Goal: Task Accomplishment & Management: Manage account settings

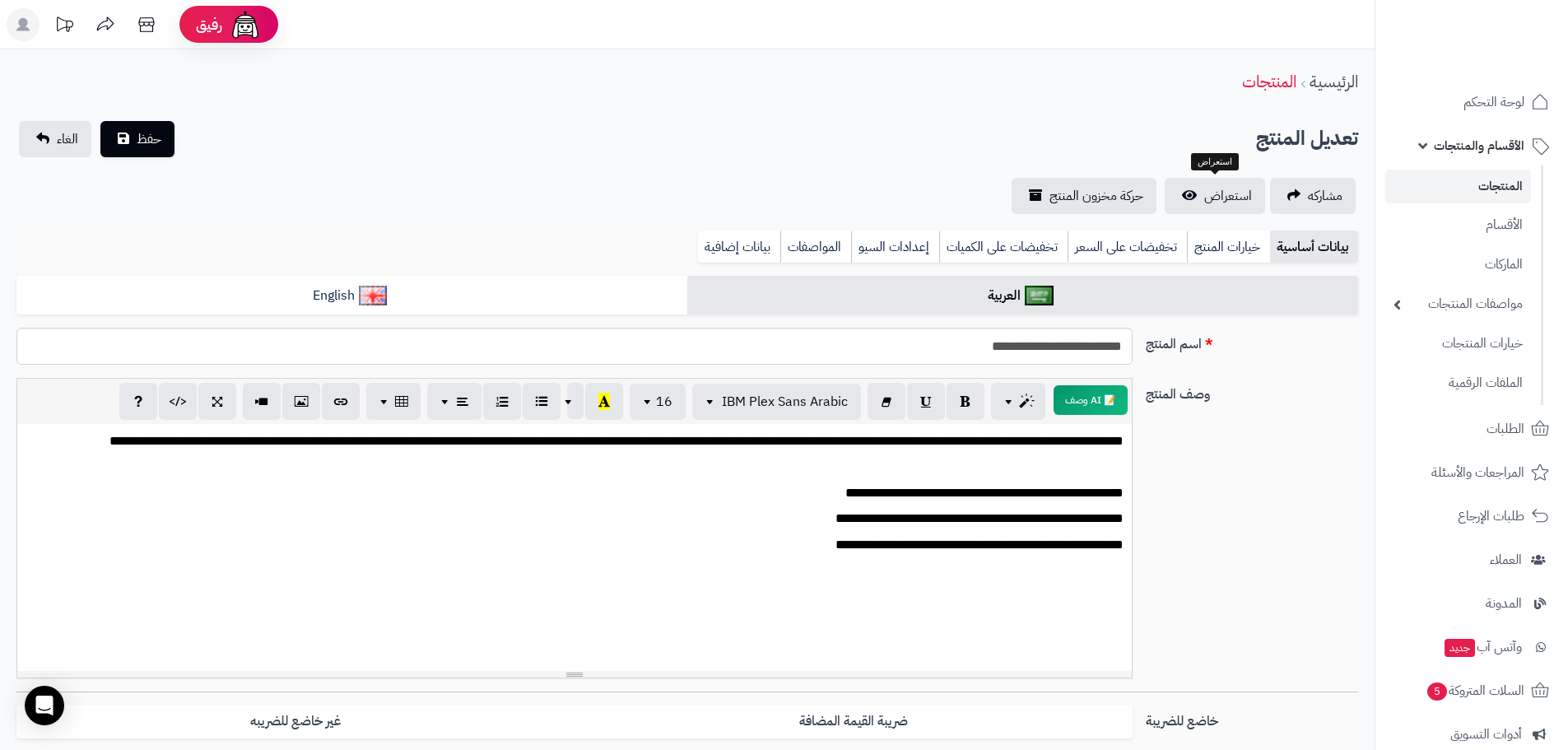
scroll to position [0, 12]
click at [1486, 175] on link "المنتجات" at bounding box center [1457, 186] width 146 height 34
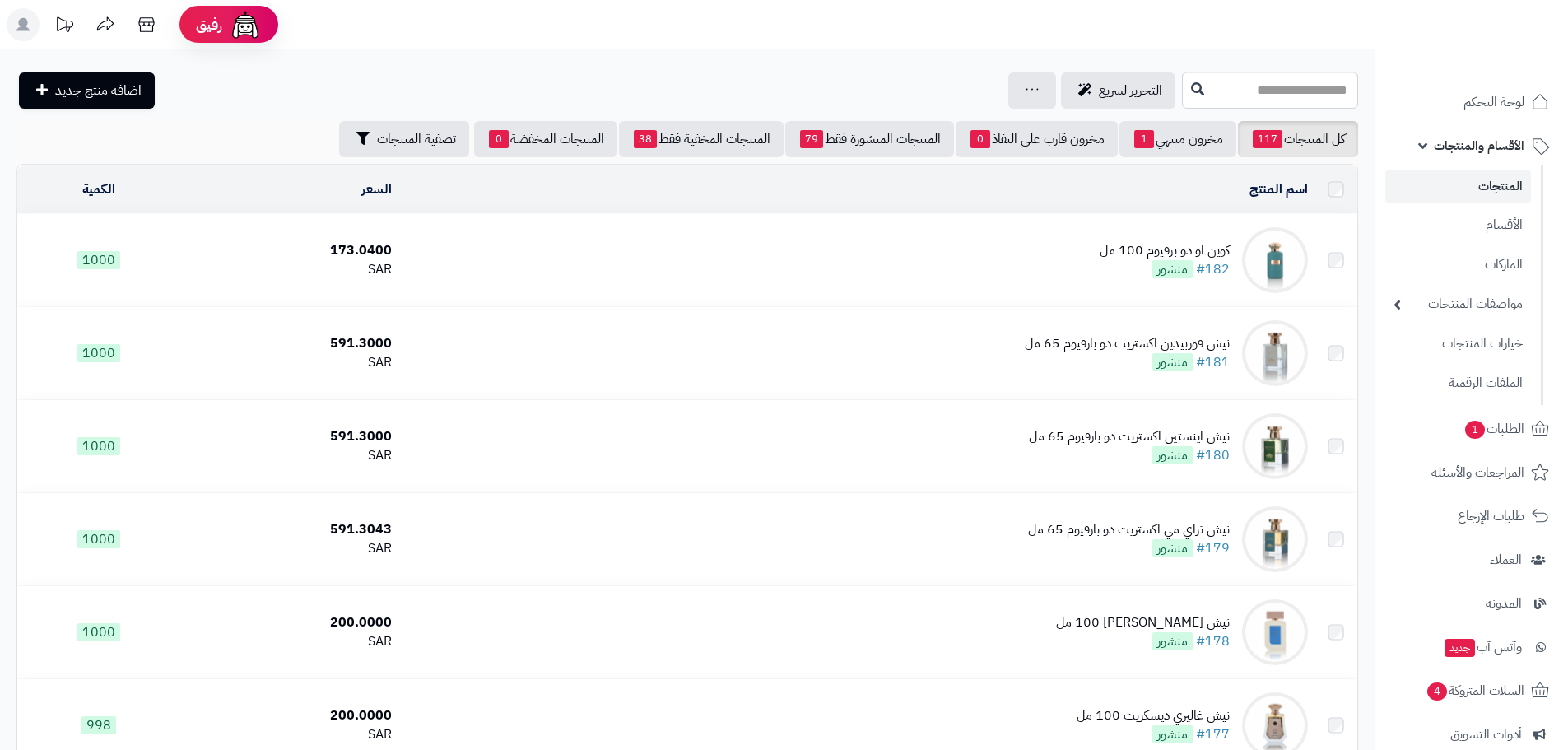
click at [1475, 156] on span "الأقسام والمنتجات" at bounding box center [1478, 145] width 91 height 23
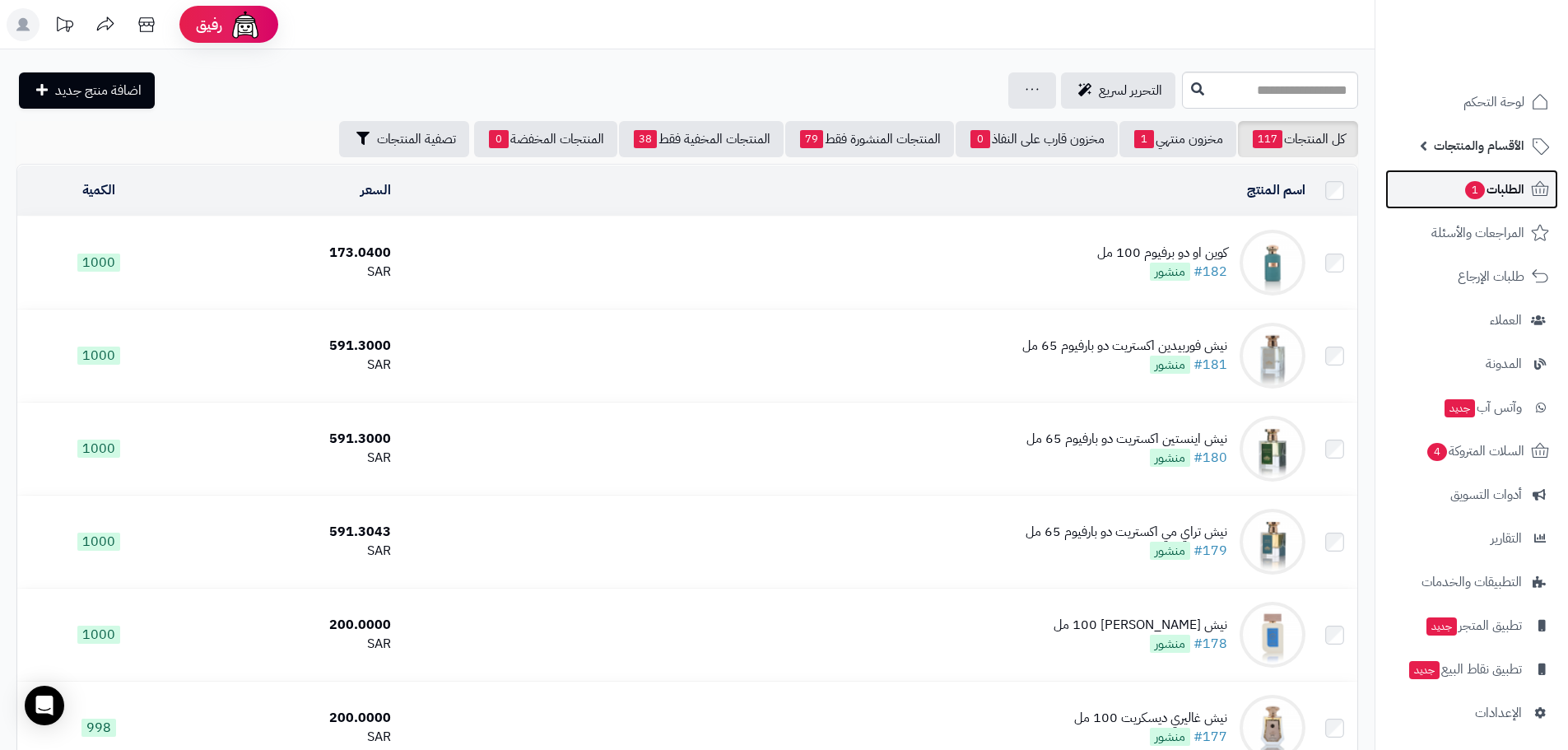
click at [1502, 189] on span "الطلبات 1" at bounding box center [1494, 189] width 61 height 23
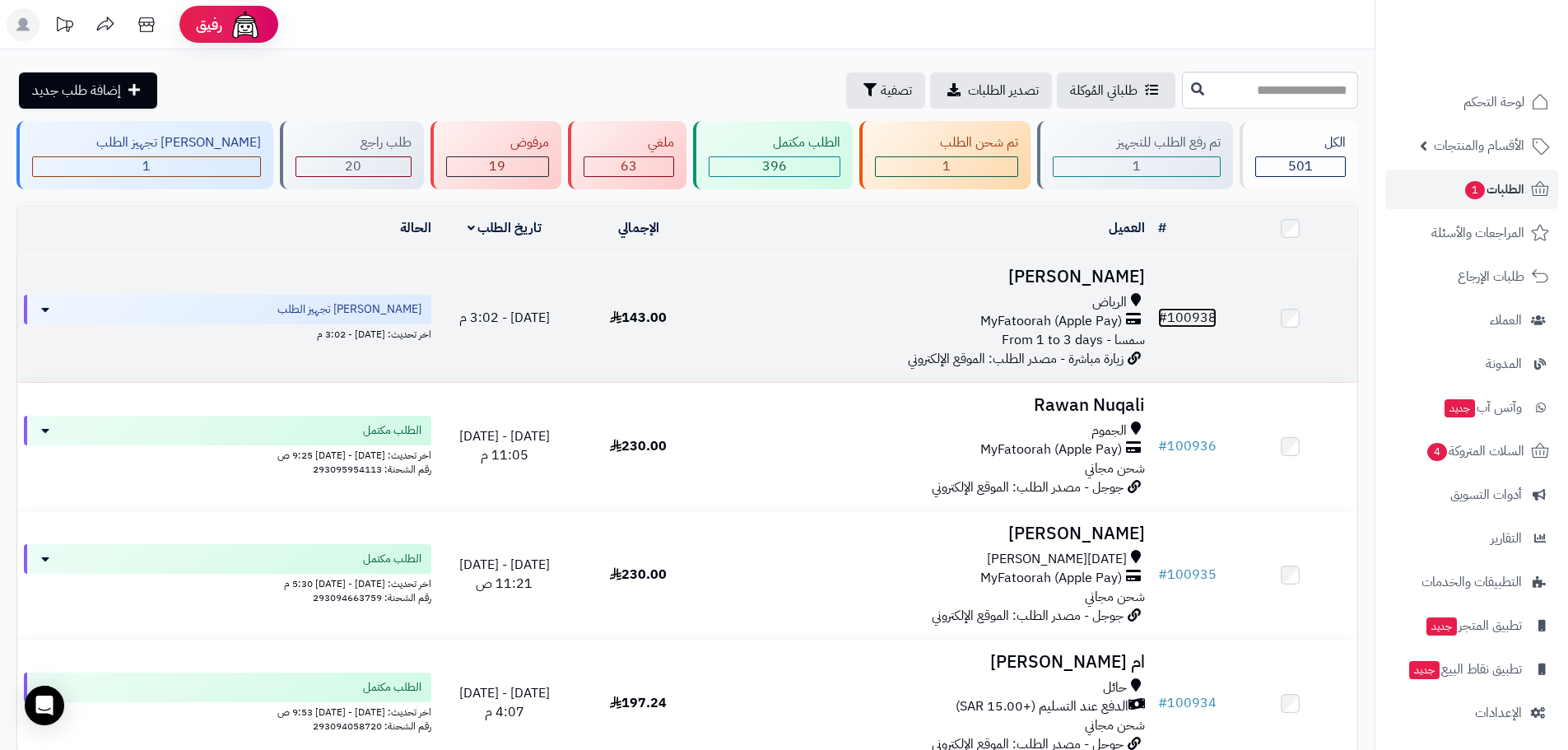
click at [1189, 314] on link "# 100938" at bounding box center [1187, 318] width 59 height 20
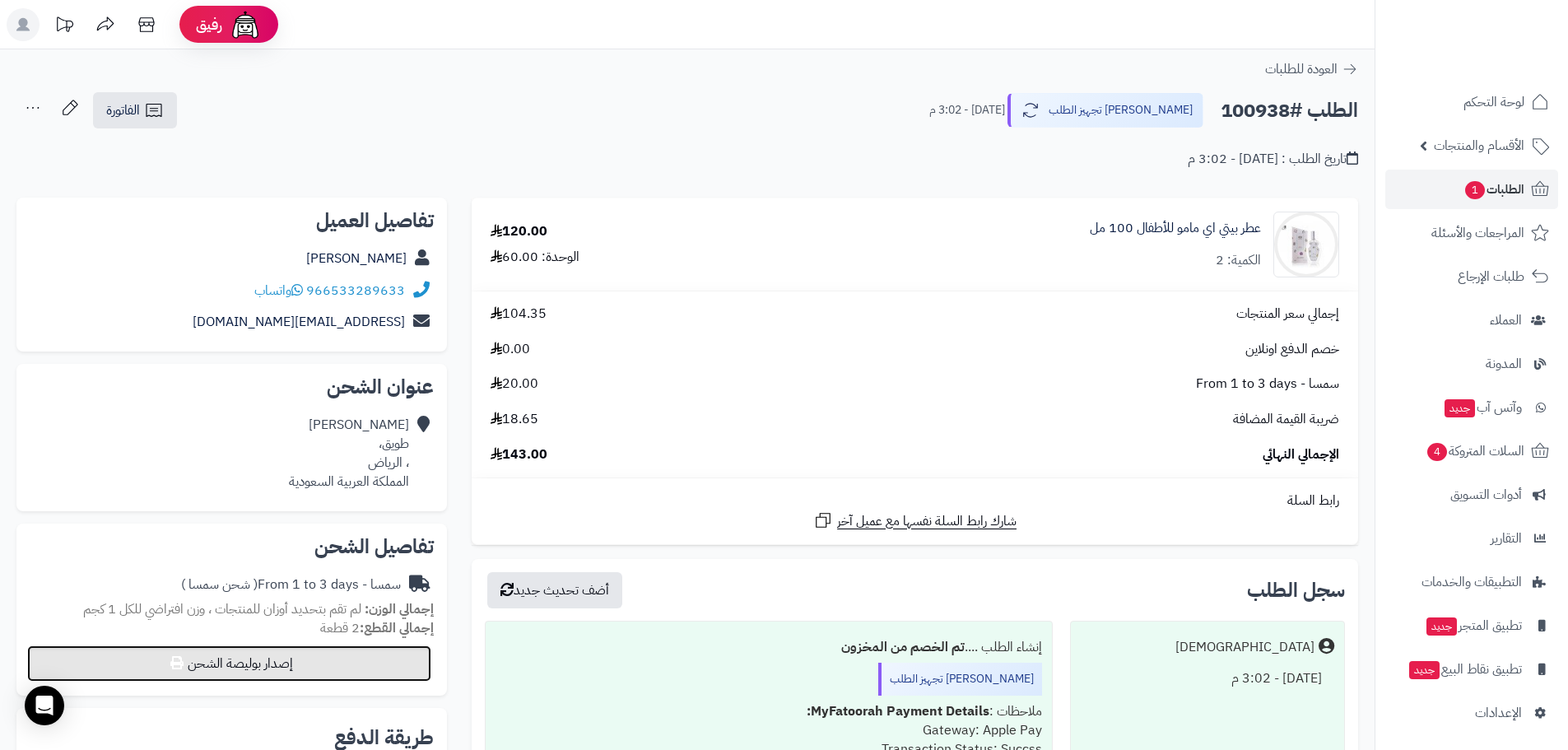
click at [325, 658] on button "إصدار بوليصة الشحن" at bounding box center [229, 663] width 404 height 36
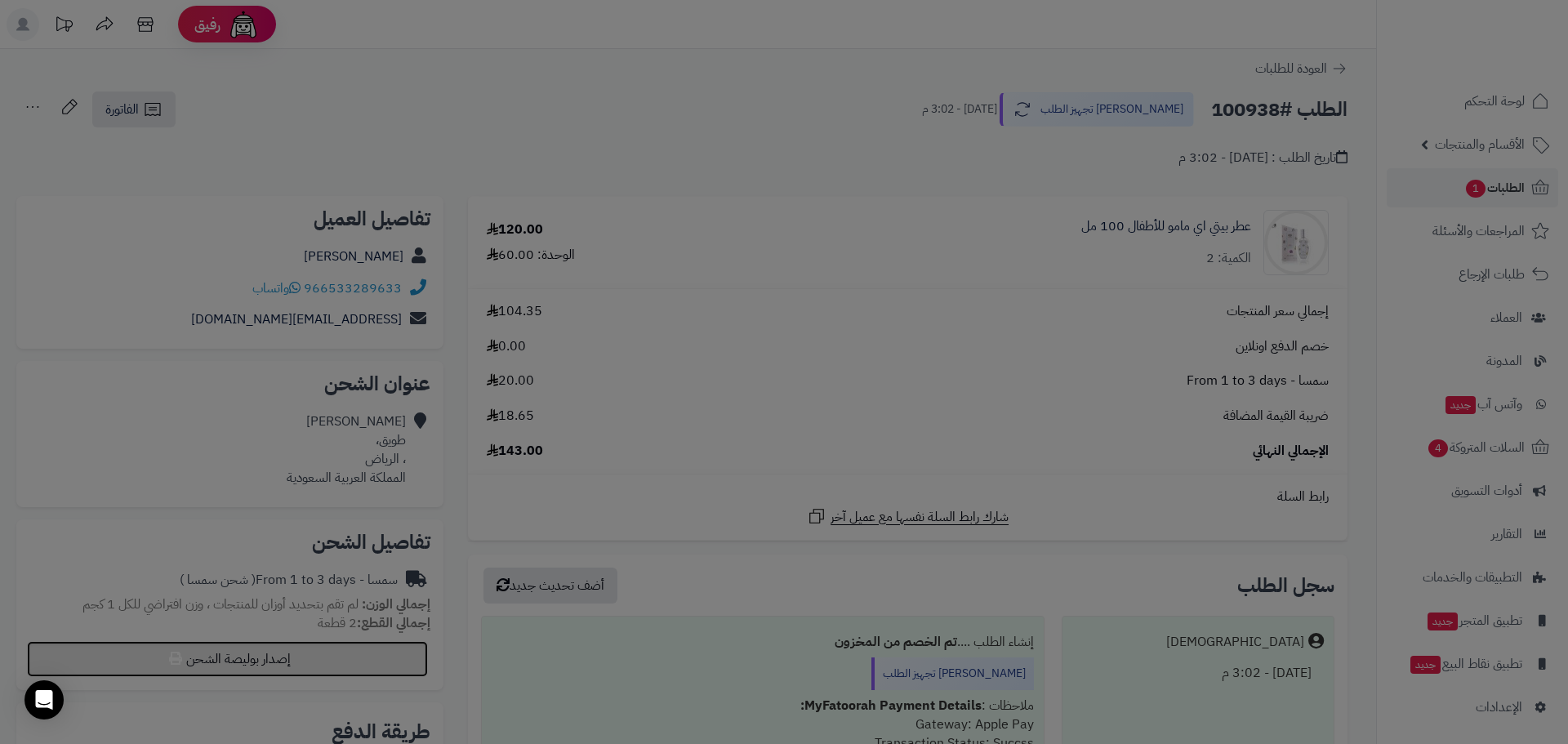
select select "****"
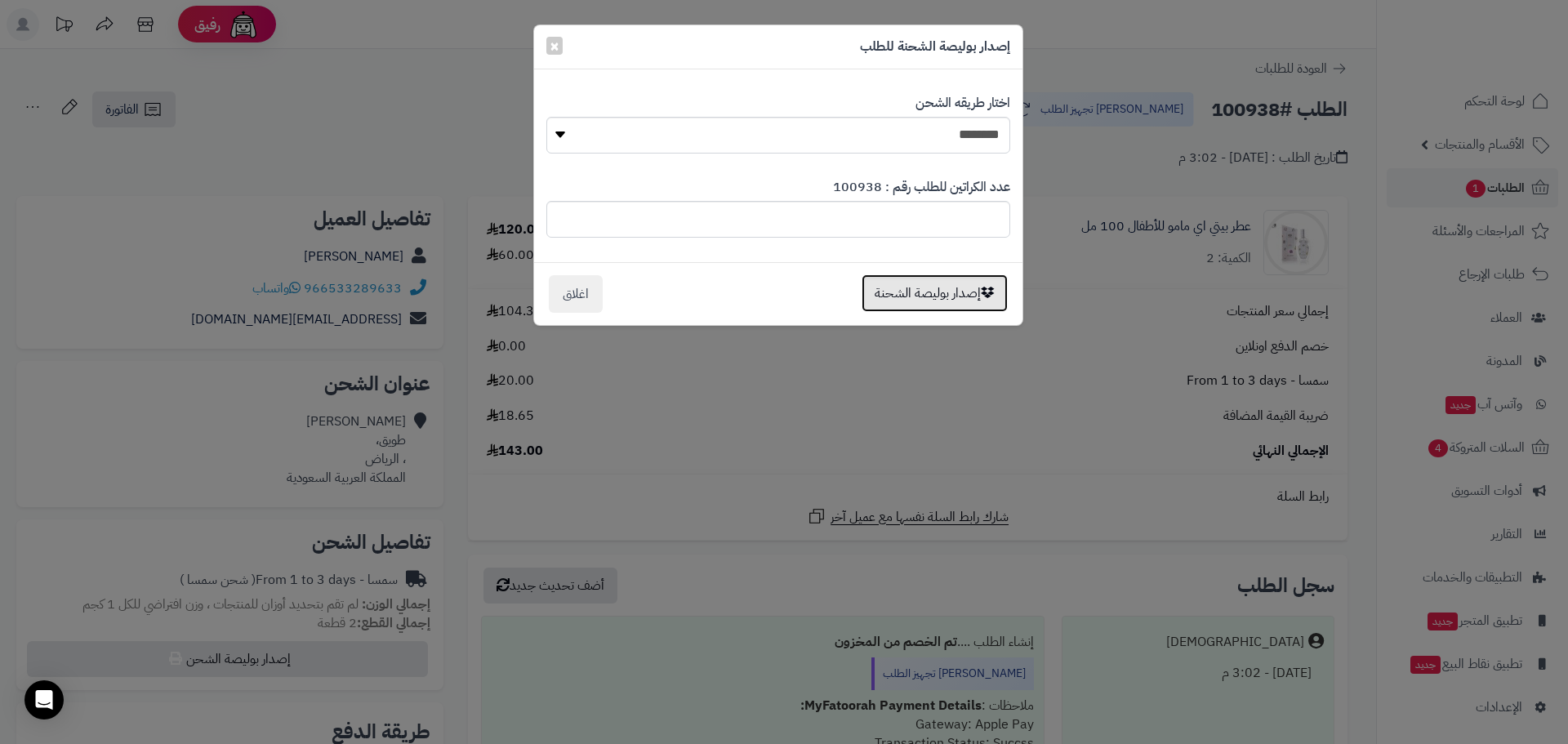
click at [944, 297] on button "إصدار بوليصة الشحنة" at bounding box center [935, 293] width 147 height 37
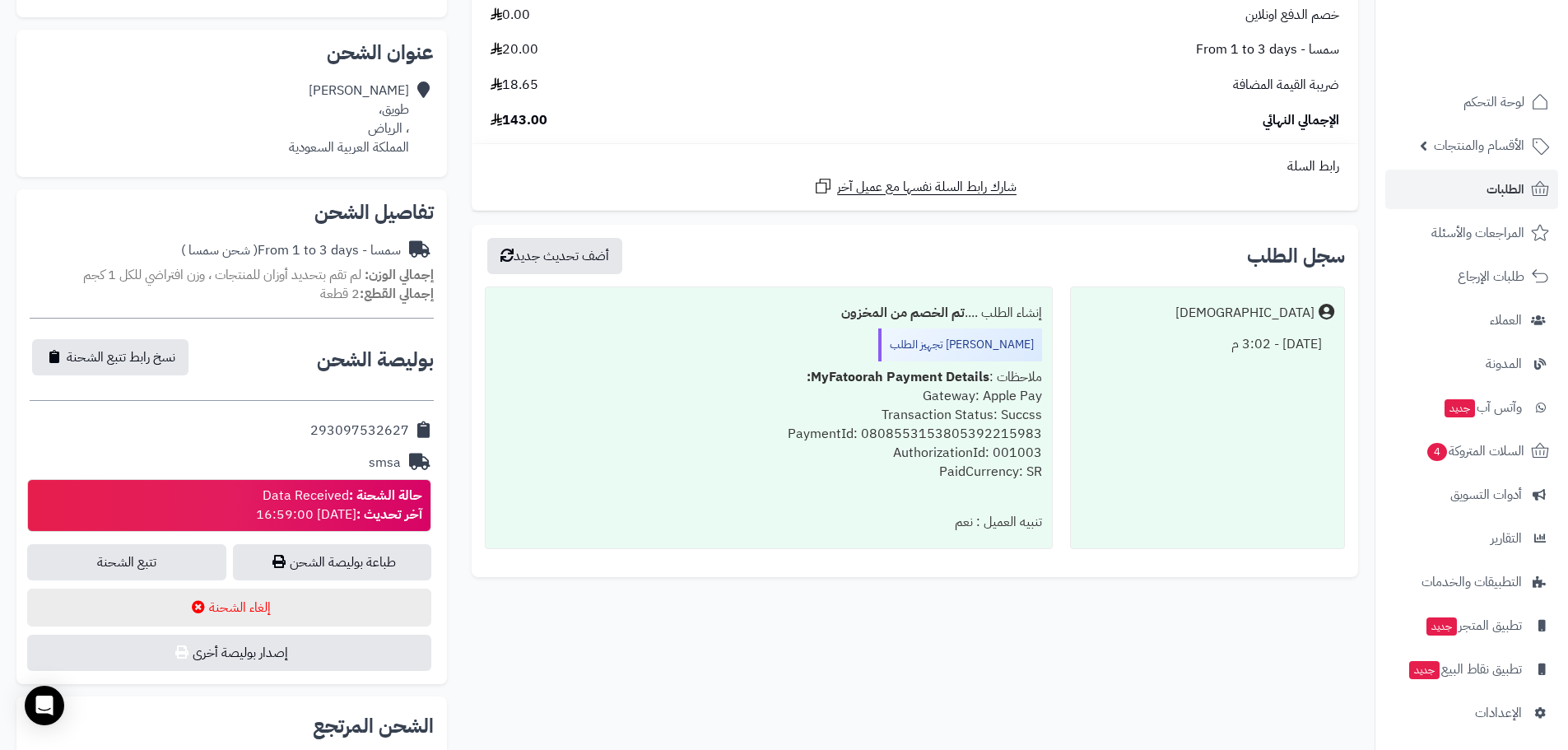
scroll to position [384, 0]
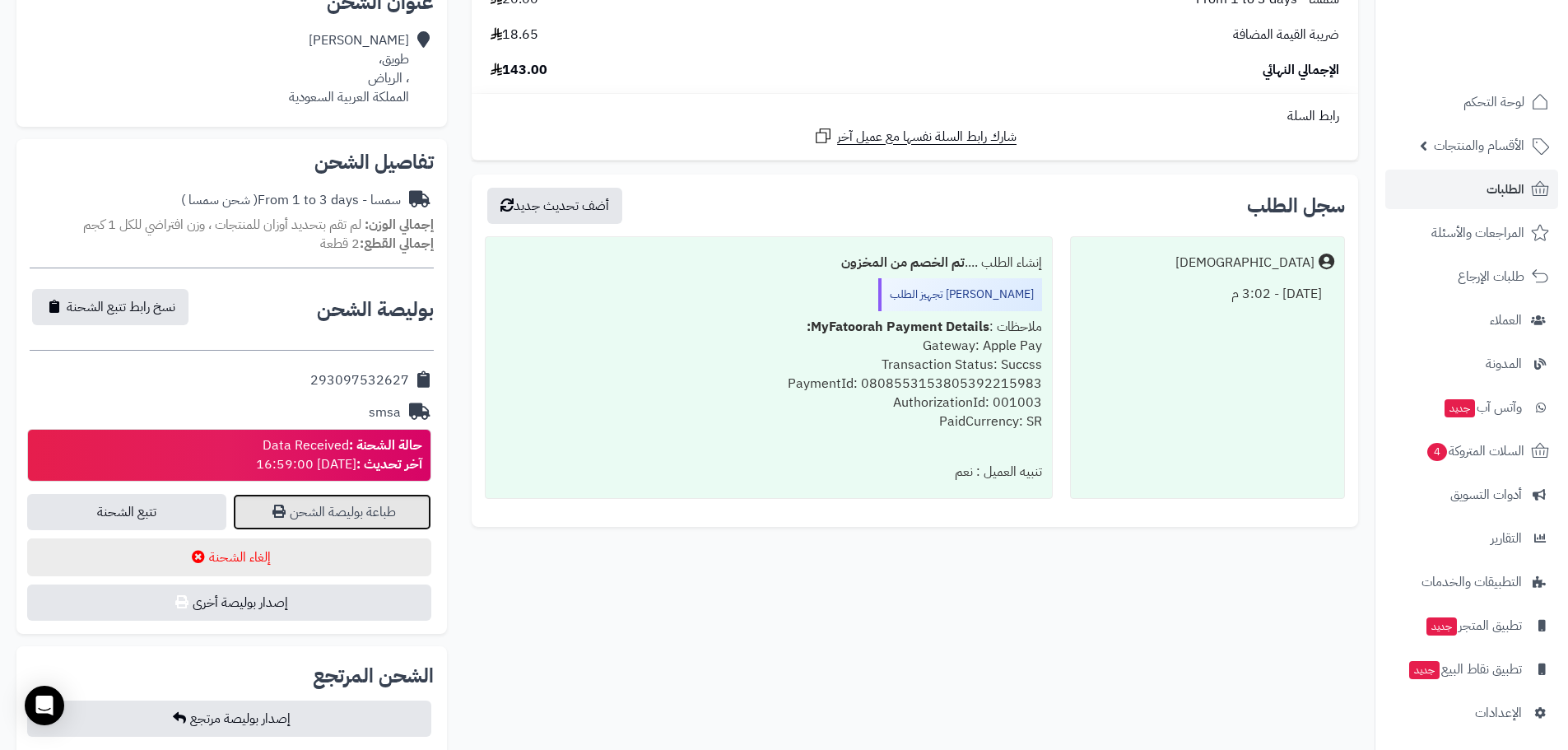
click at [322, 512] on link "طباعة بوليصة الشحن" at bounding box center [332, 511] width 199 height 36
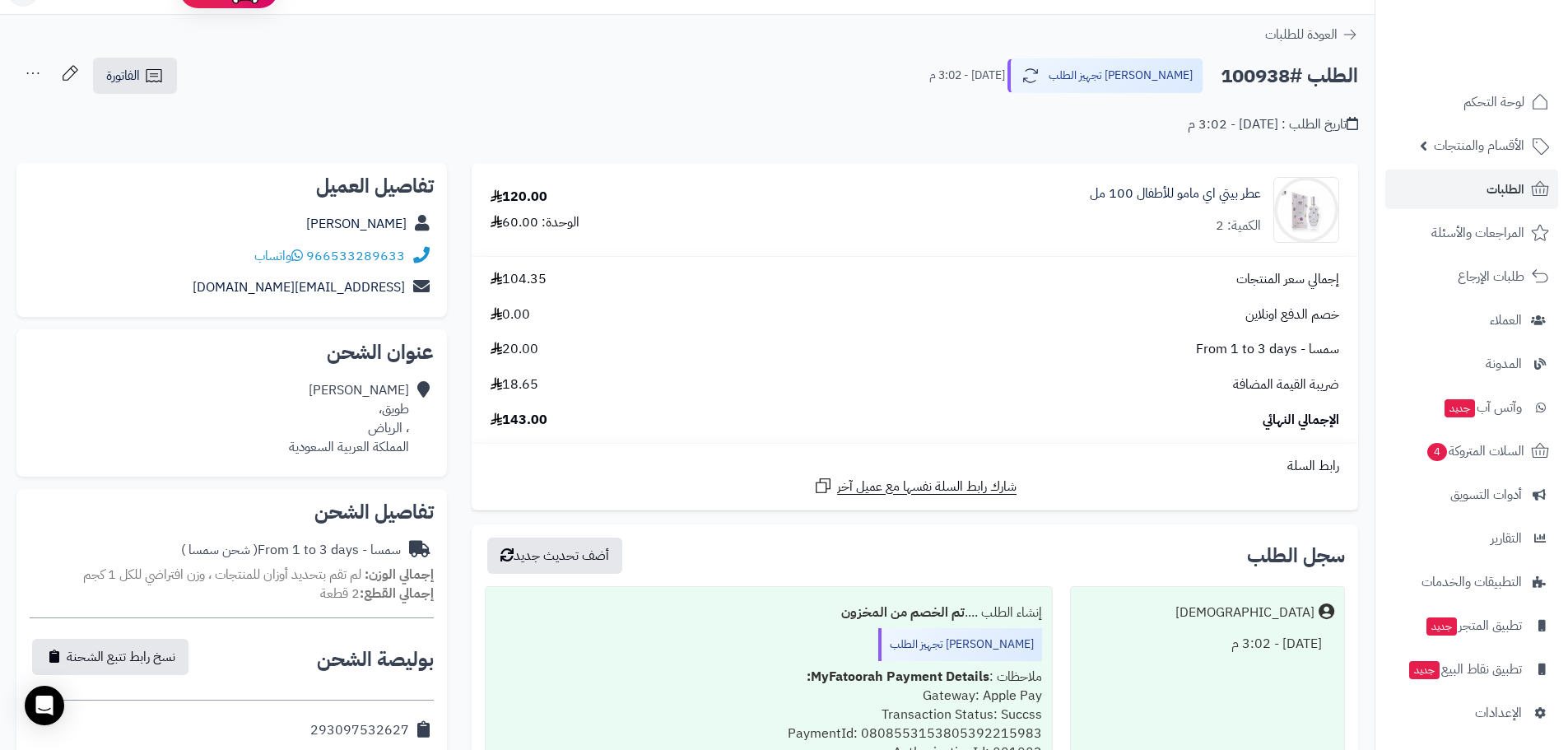
scroll to position [0, 0]
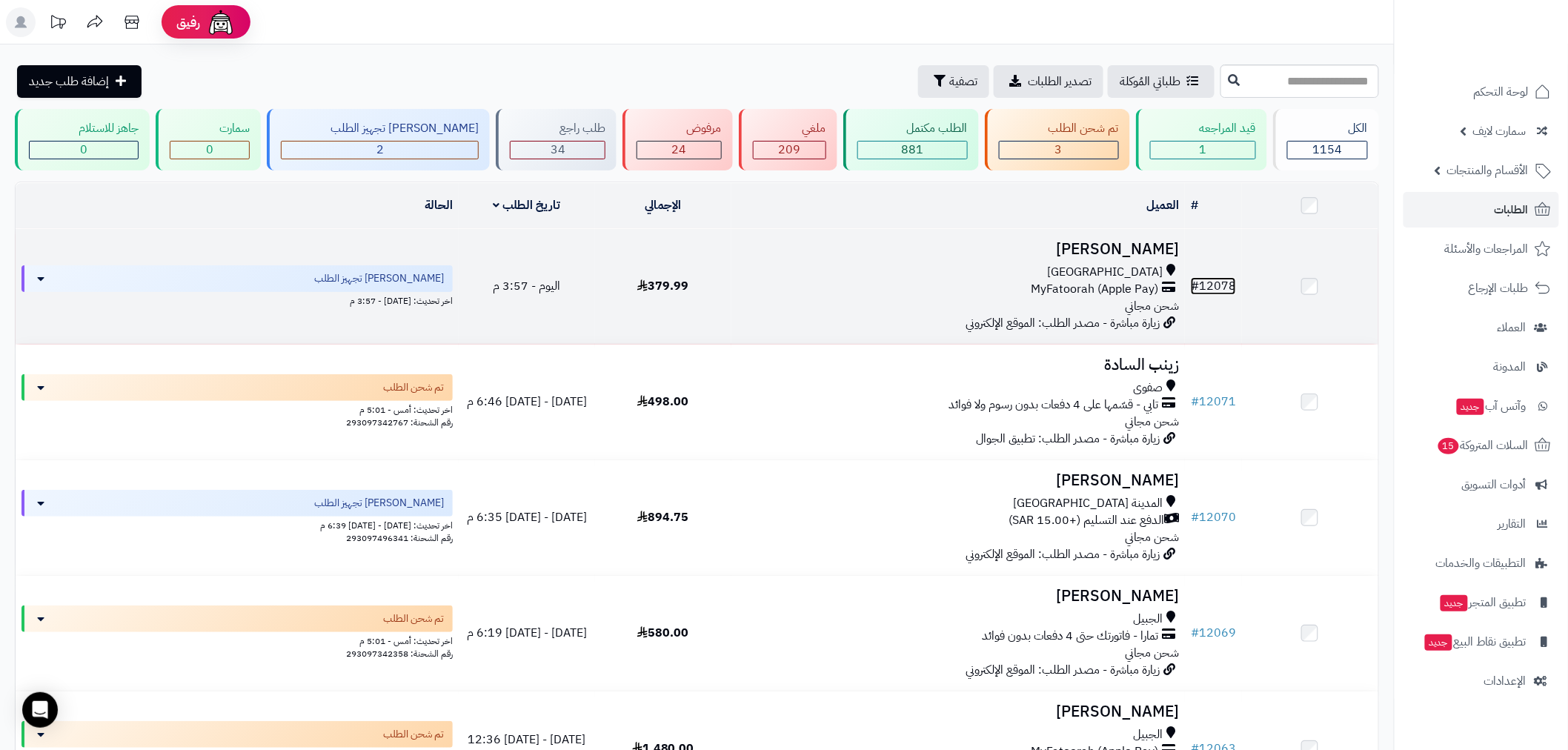
click at [1218, 278] on link "# 12078" at bounding box center [1213, 287] width 45 height 18
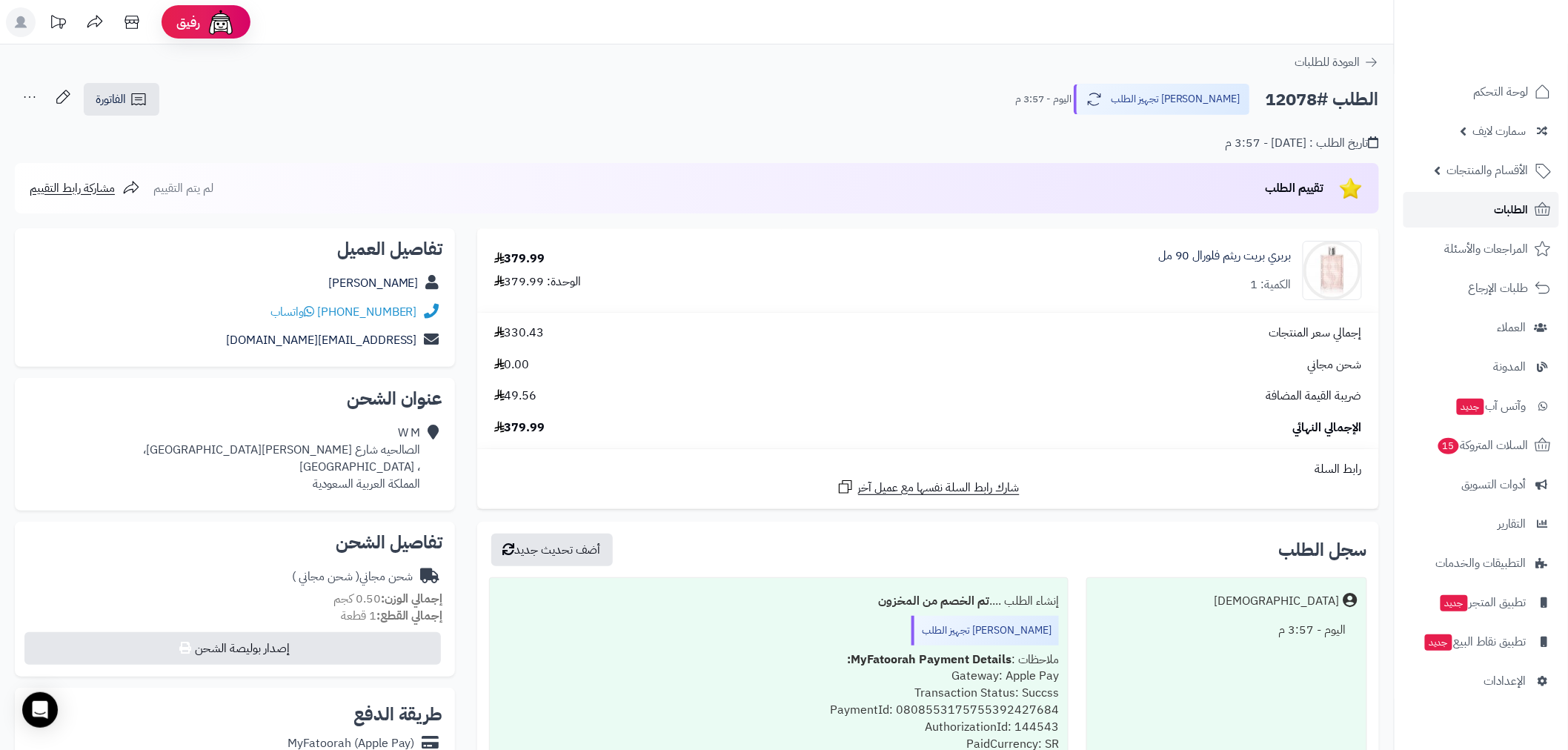
click at [1486, 211] on link "الطلبات" at bounding box center [1481, 209] width 155 height 36
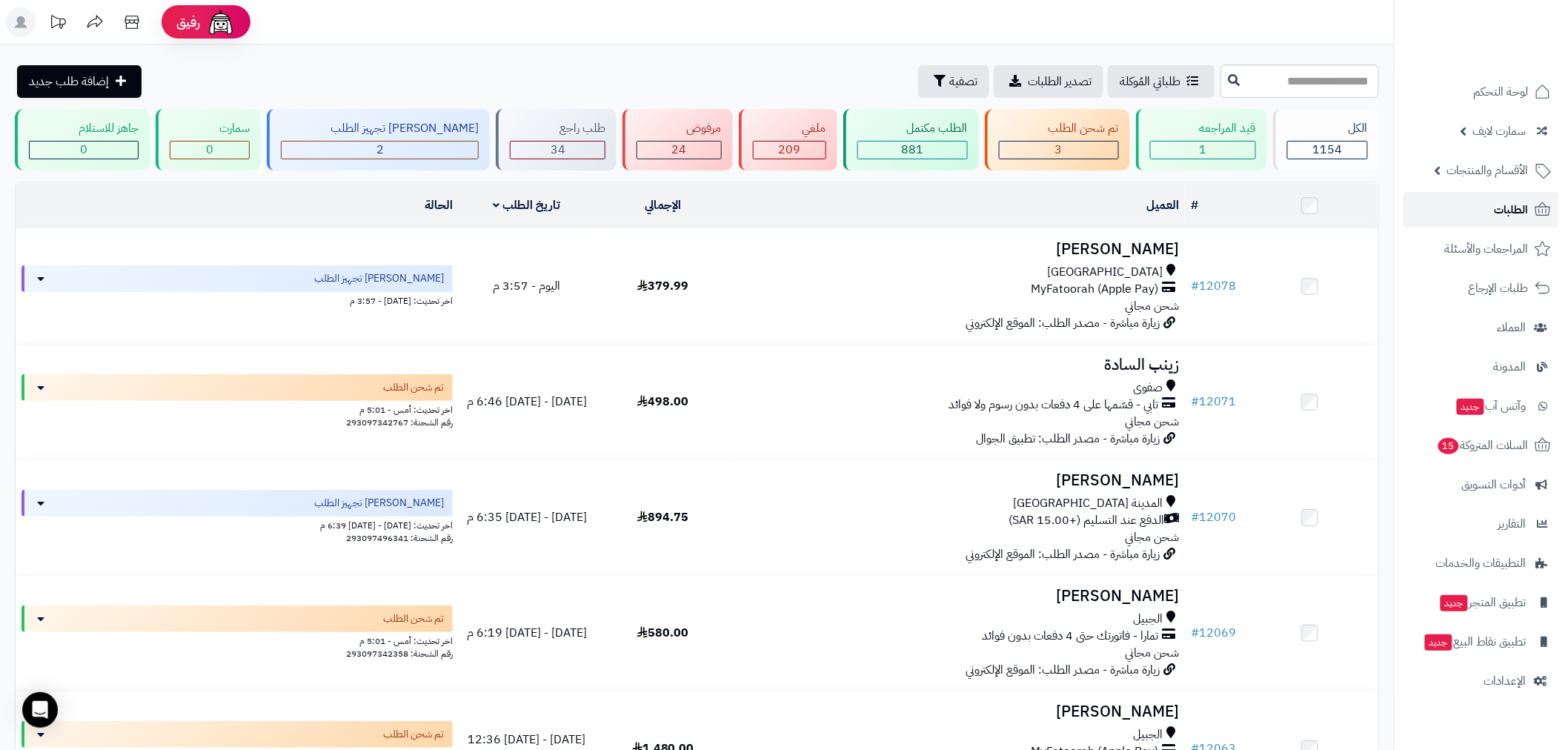
click at [1497, 216] on span "الطلبات" at bounding box center [1511, 209] width 34 height 21
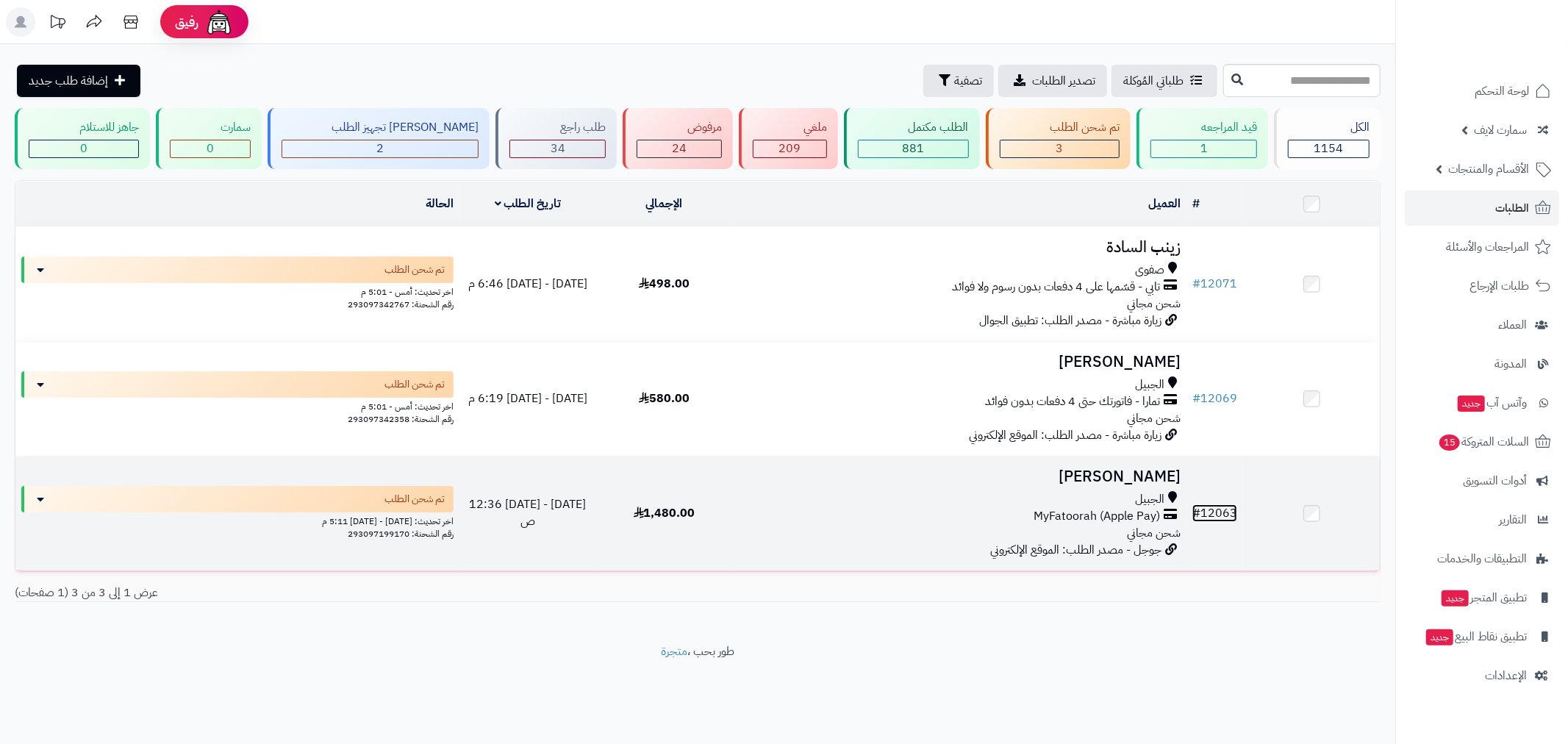
click at [1229, 518] on link "# 12063" at bounding box center [1215, 514] width 45 height 18
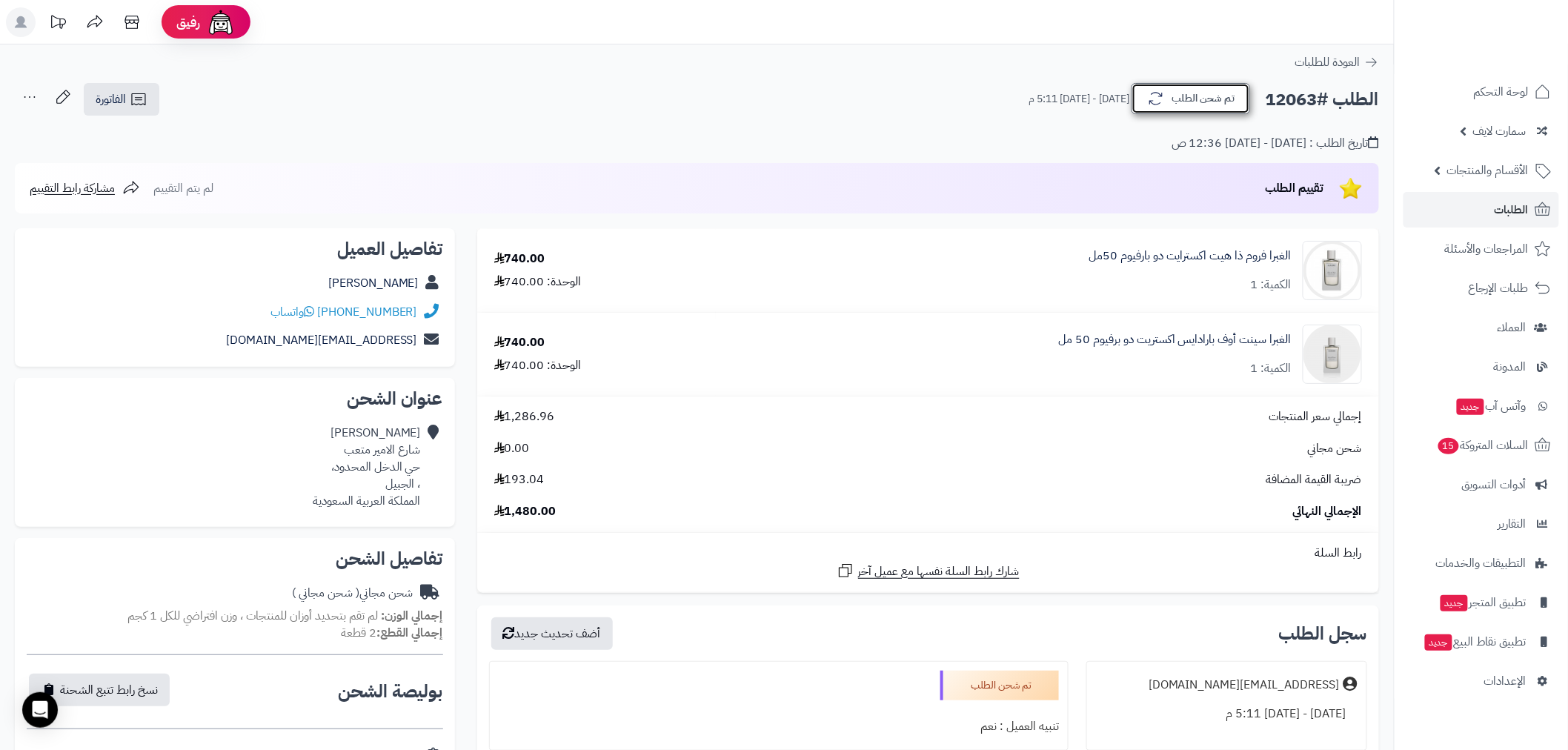
click at [1210, 112] on button "تم شحن الطلب" at bounding box center [1191, 99] width 119 height 31
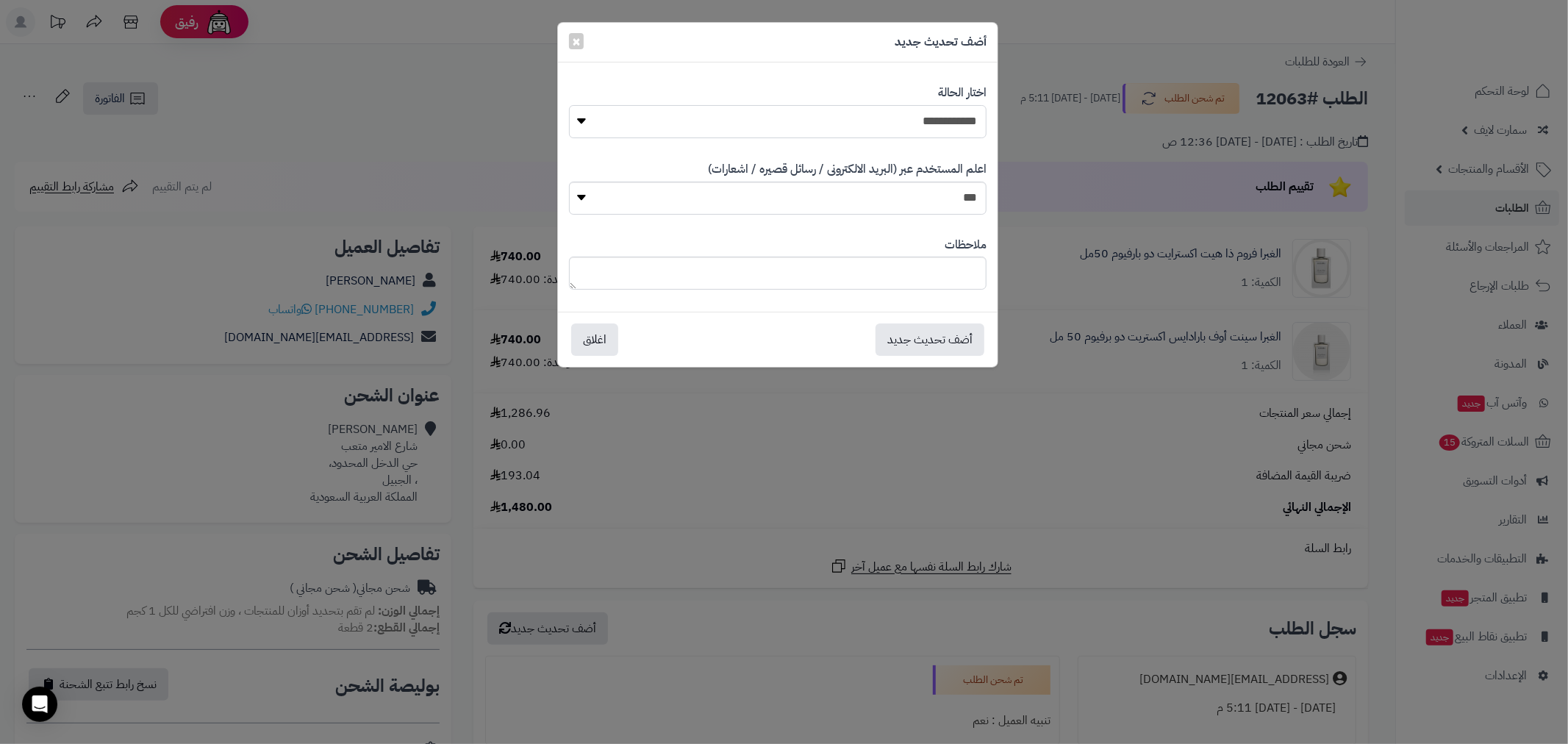
click at [971, 124] on select "**********" at bounding box center [778, 121] width 418 height 33
select select "*"
click at [569, 105] on select "**********" at bounding box center [778, 121] width 418 height 33
drag, startPoint x: 957, startPoint y: 341, endPoint x: 1033, endPoint y: 296, distance: 88.3
click at [956, 341] on button "أضف تحديث جديد" at bounding box center [930, 339] width 109 height 32
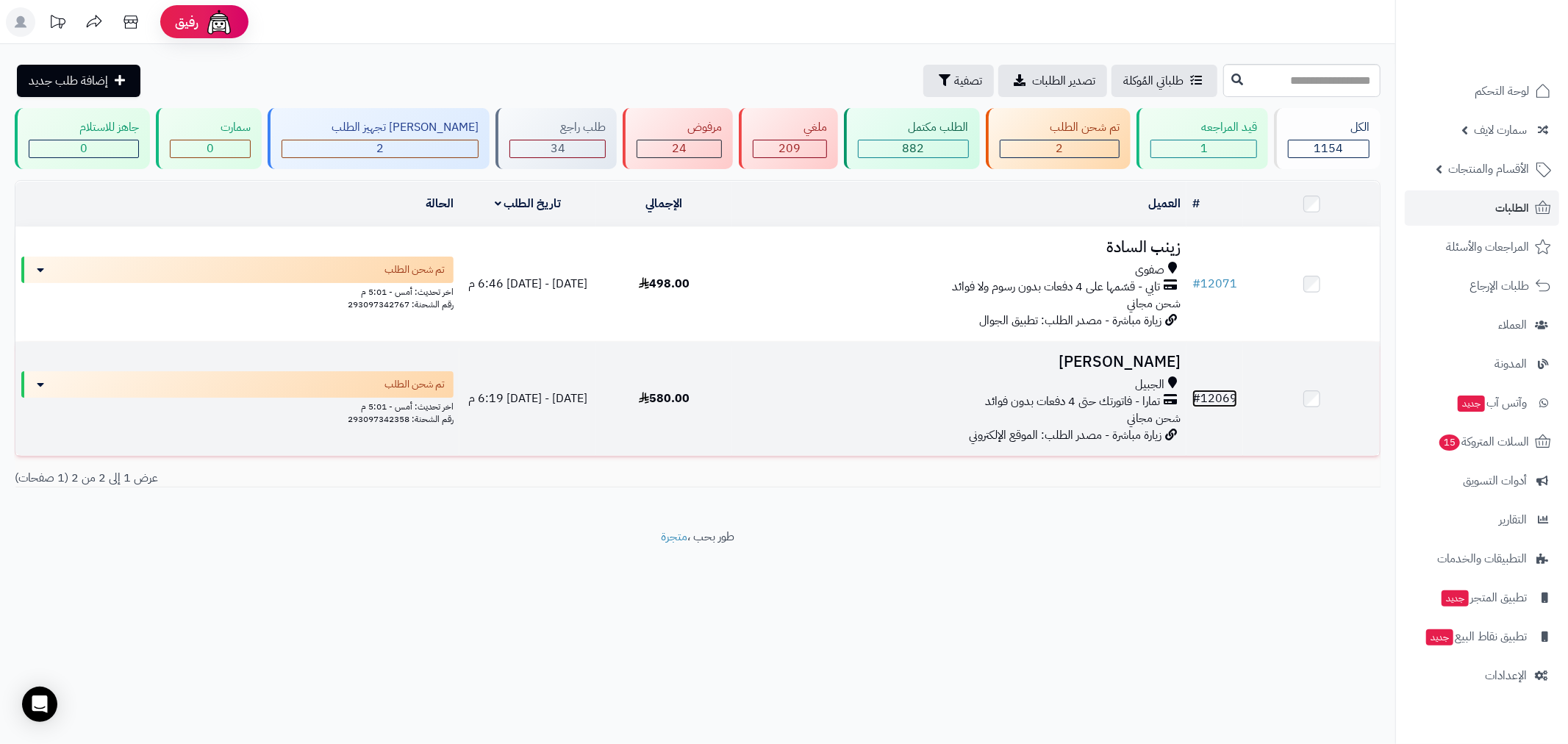
click at [1230, 399] on link "# 12069" at bounding box center [1215, 399] width 45 height 18
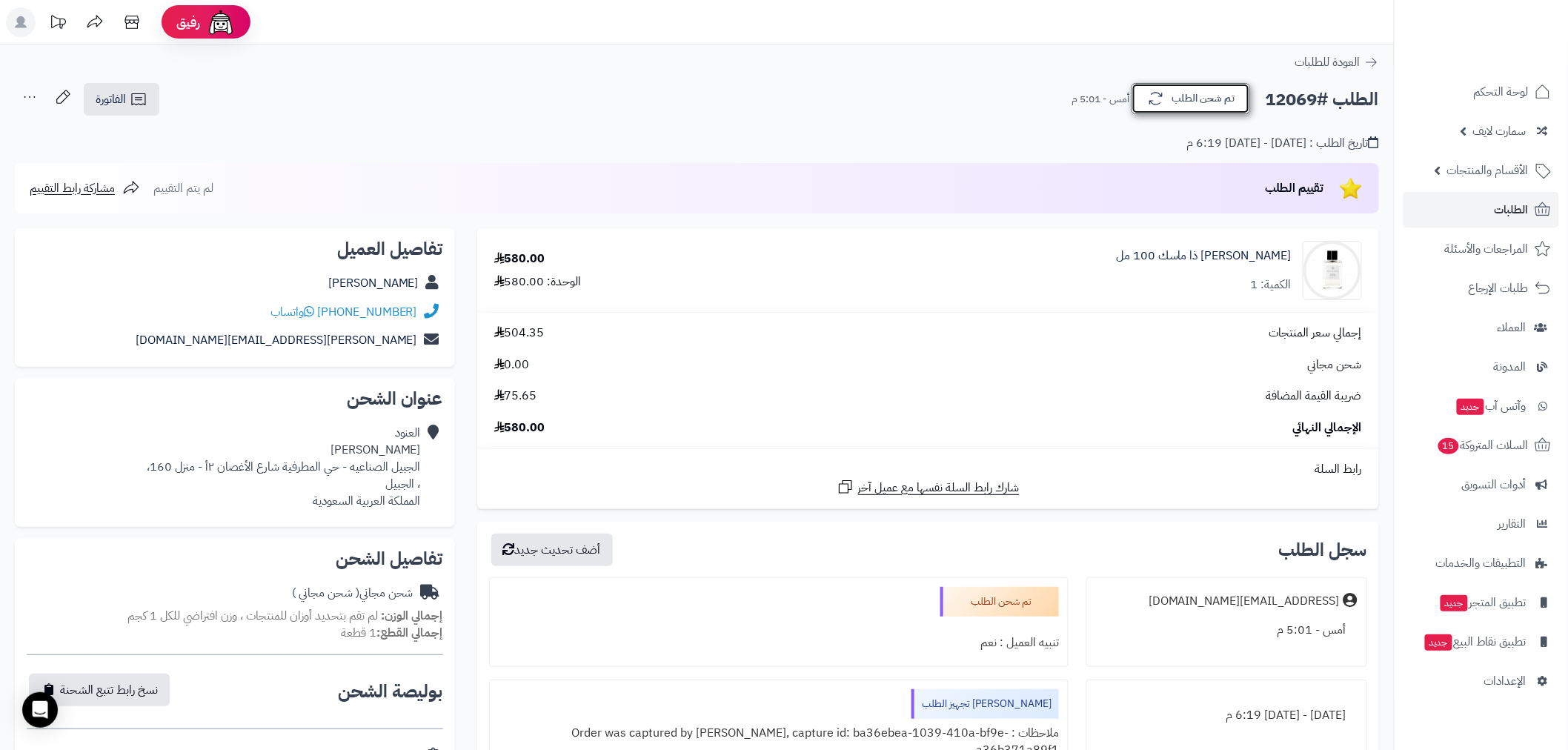
click at [1189, 101] on button "تم شحن الطلب" at bounding box center [1191, 99] width 119 height 31
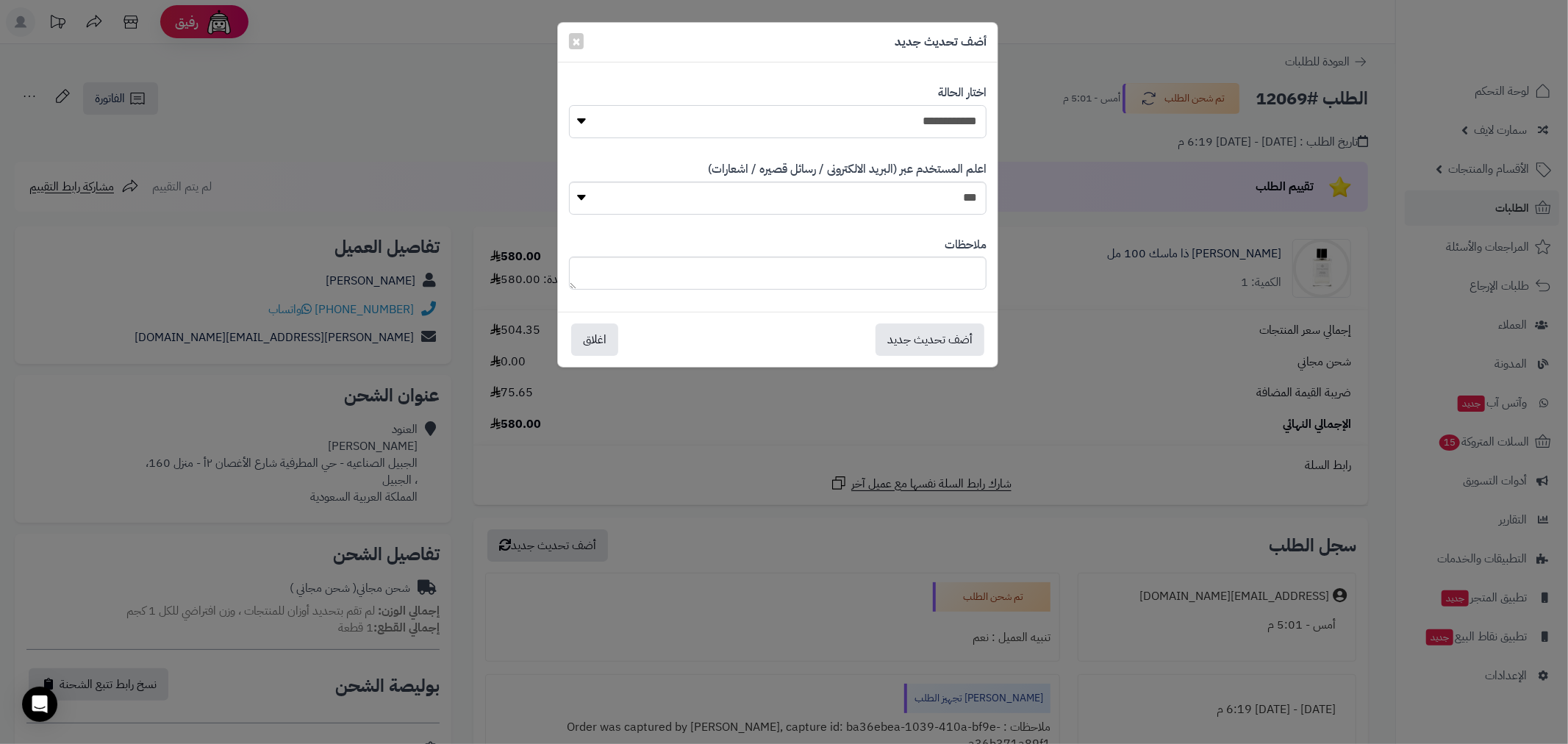
drag, startPoint x: 946, startPoint y: 129, endPoint x: 951, endPoint y: 136, distance: 8.6
click at [946, 129] on select "**********" at bounding box center [778, 121] width 418 height 33
select select "*"
click at [569, 105] on select "**********" at bounding box center [778, 121] width 418 height 33
drag, startPoint x: 938, startPoint y: 346, endPoint x: 950, endPoint y: 335, distance: 16.3
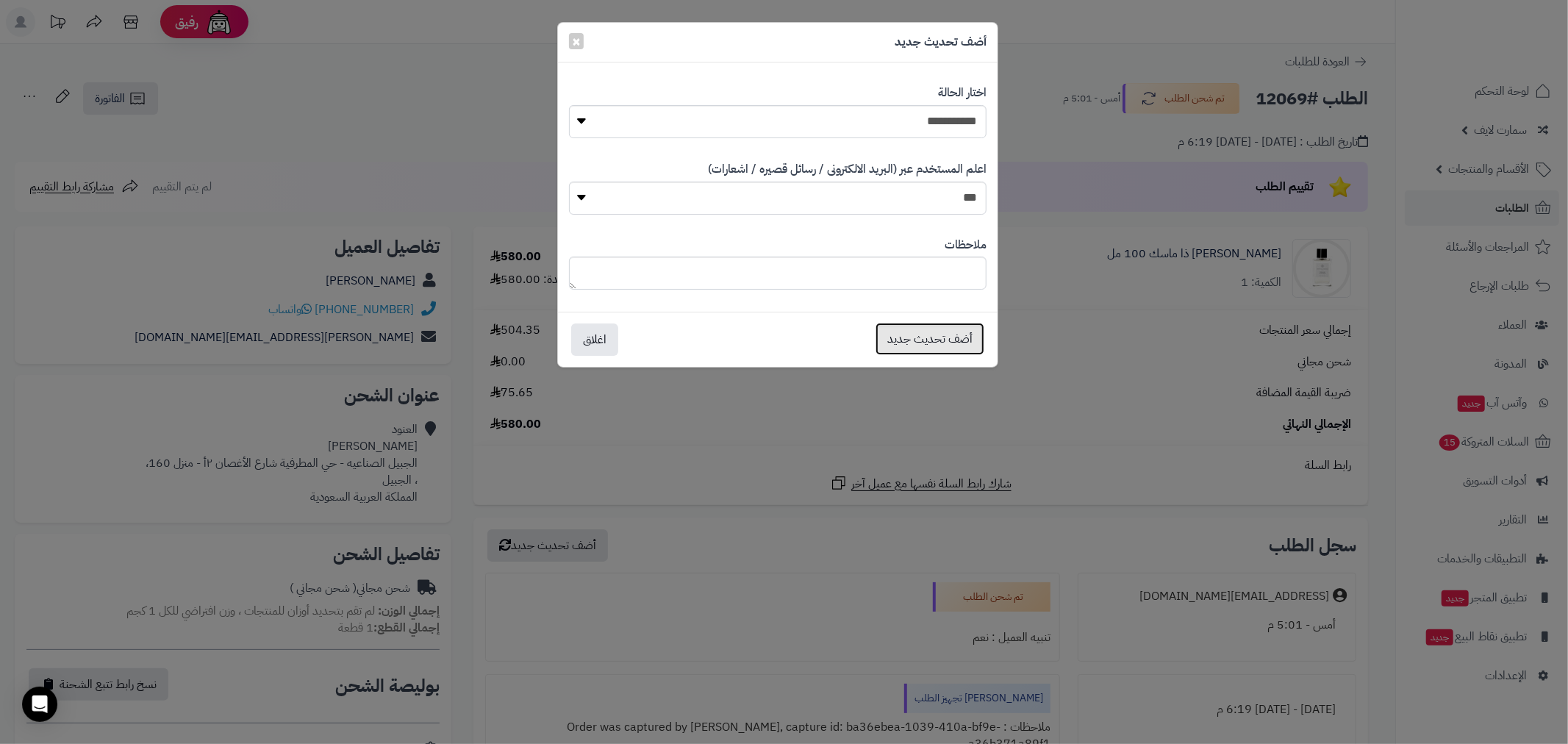
click at [938, 346] on button "أضف تحديث جديد" at bounding box center [930, 338] width 109 height 32
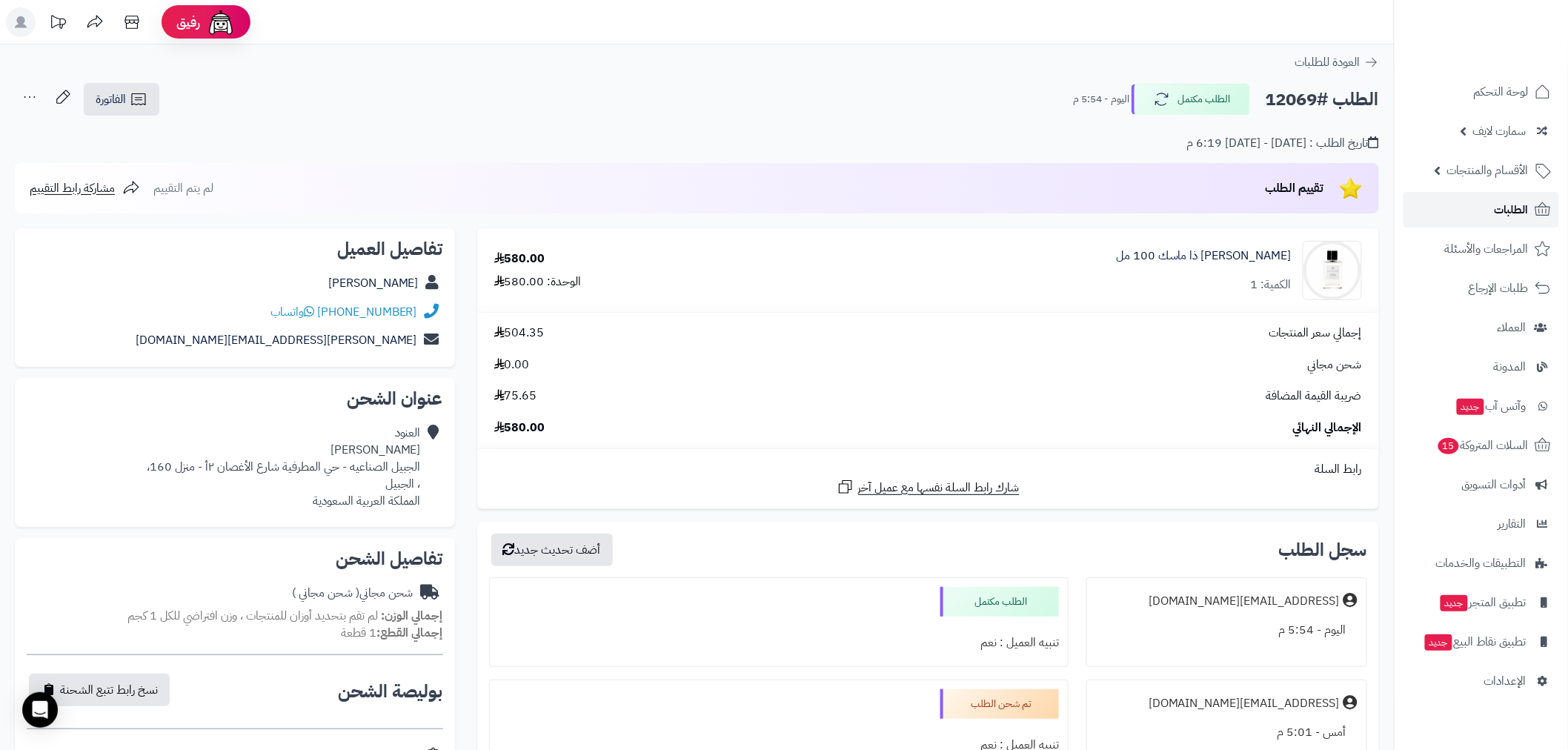
click at [1487, 216] on link "الطلبات" at bounding box center [1481, 209] width 155 height 36
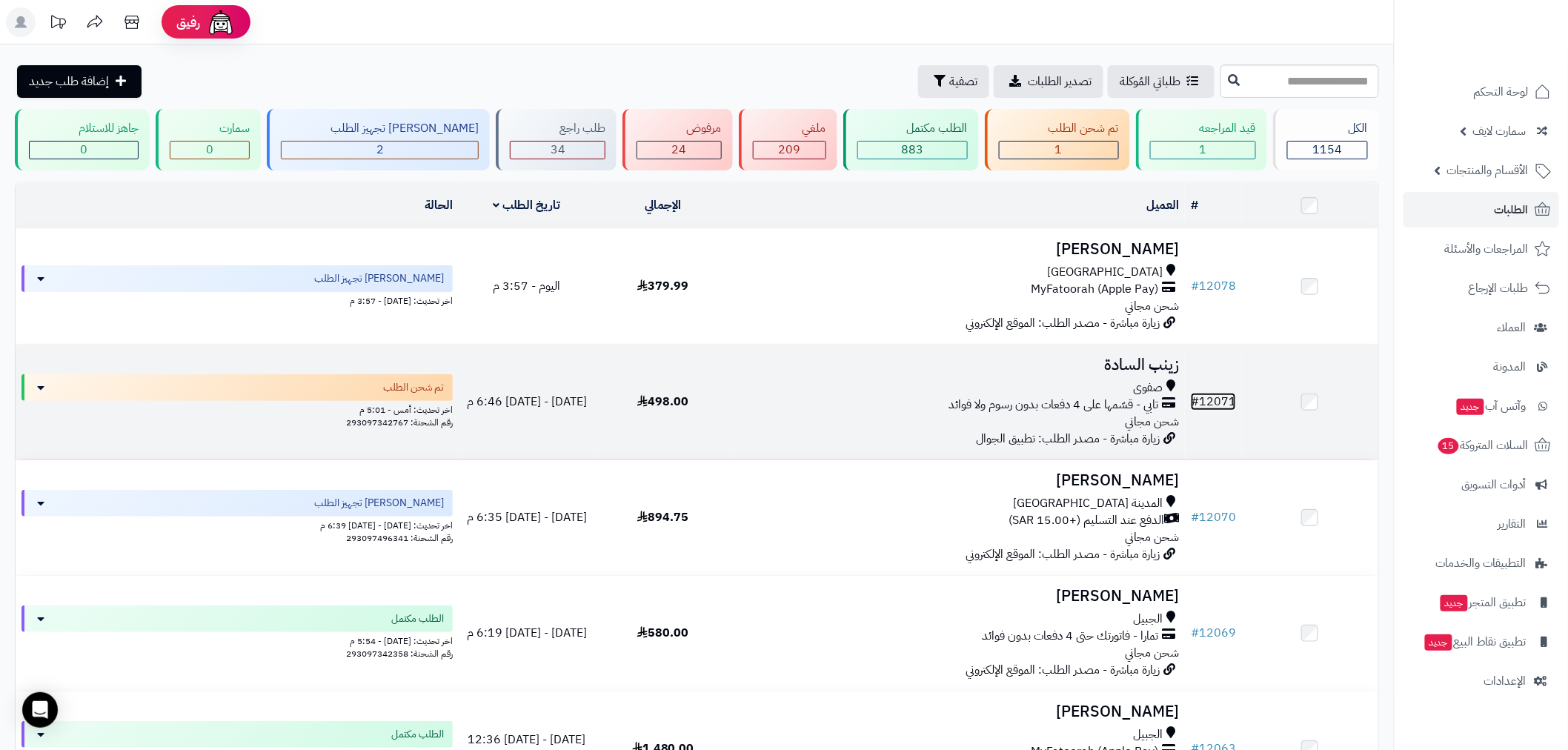
click at [1219, 399] on link "# 12071" at bounding box center [1213, 402] width 45 height 18
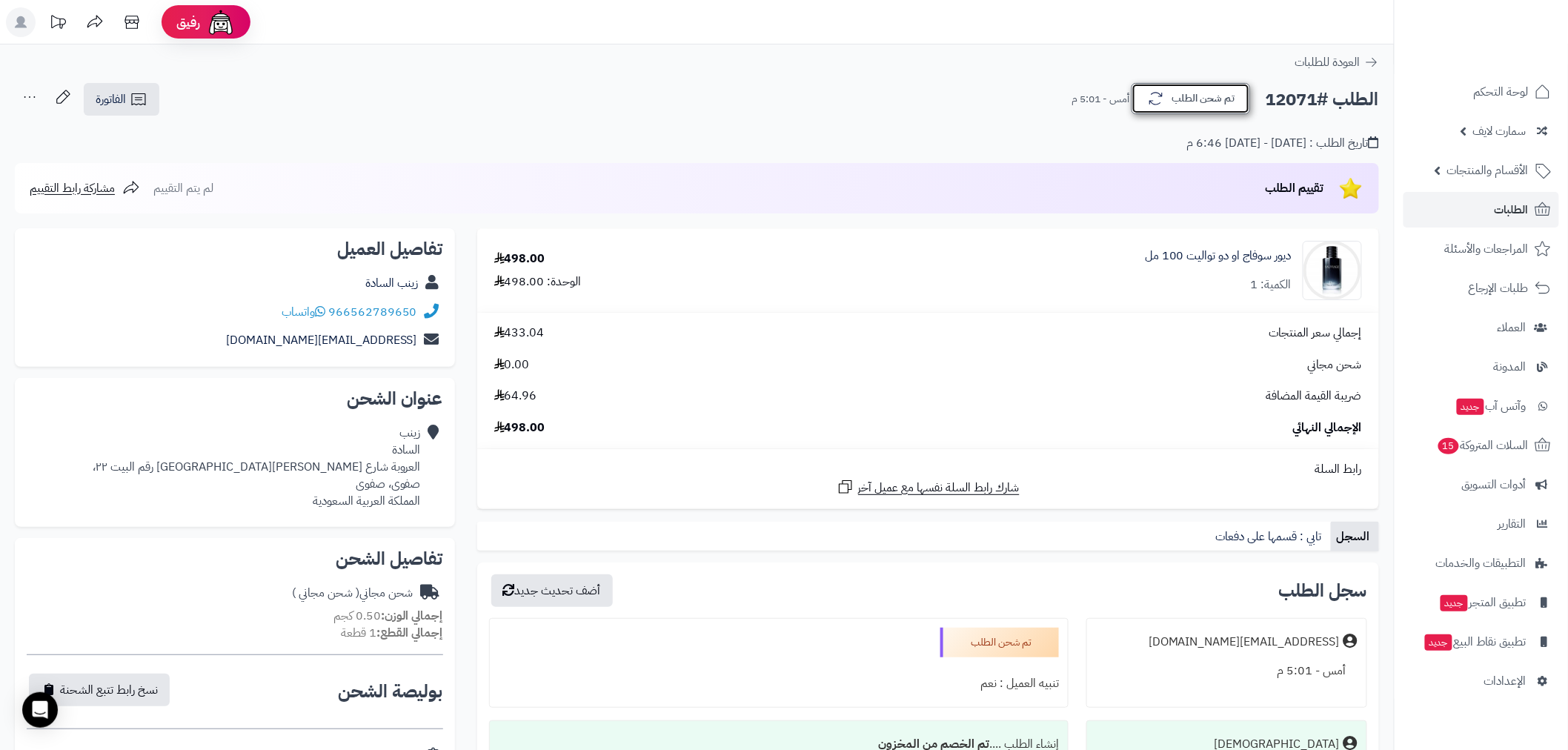
click at [1193, 99] on button "تم شحن الطلب" at bounding box center [1191, 99] width 119 height 31
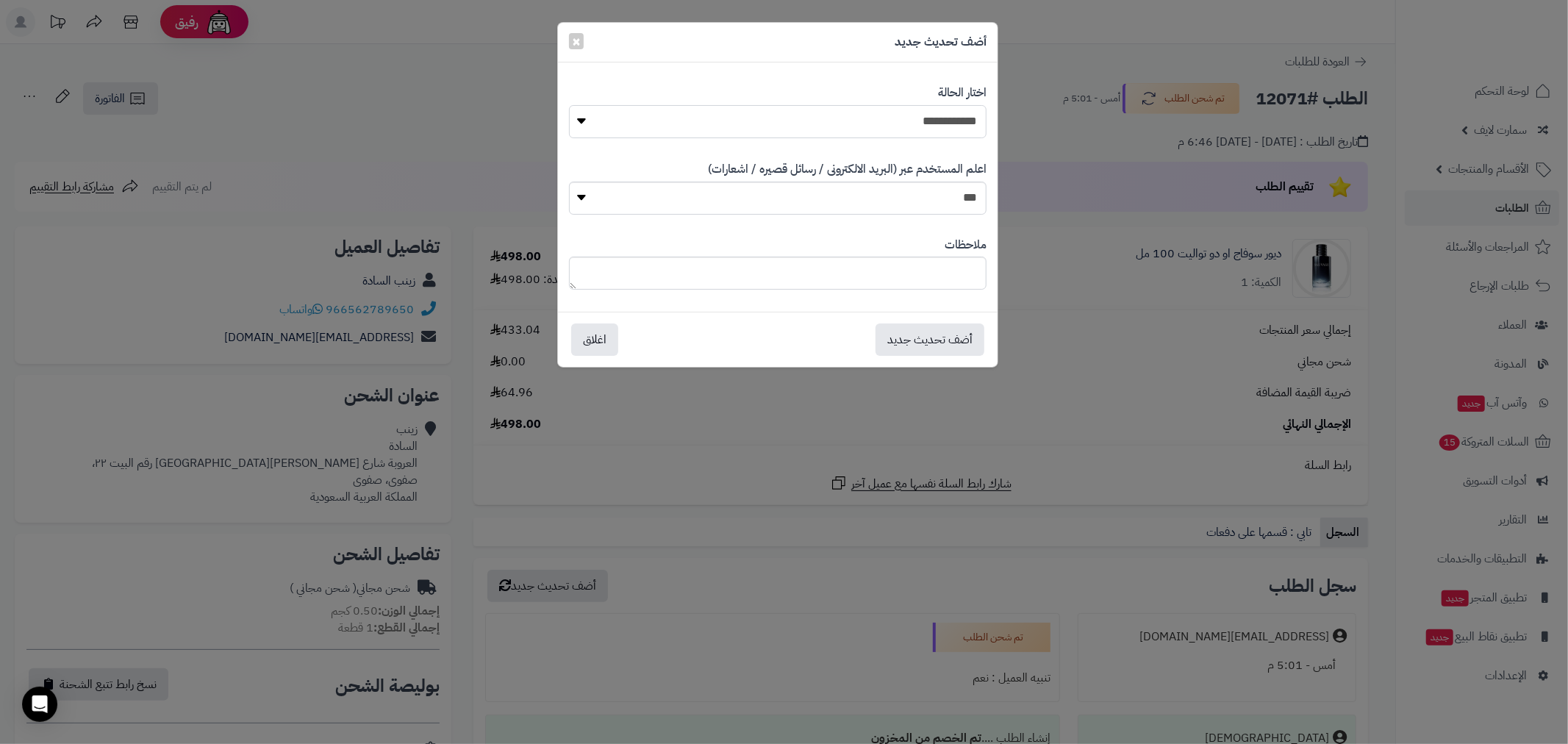
click at [939, 120] on select "**********" at bounding box center [778, 121] width 418 height 33
select select "*"
click at [569, 105] on select "**********" at bounding box center [778, 121] width 418 height 33
click at [937, 348] on button "أضف تحديث جديد" at bounding box center [930, 338] width 109 height 32
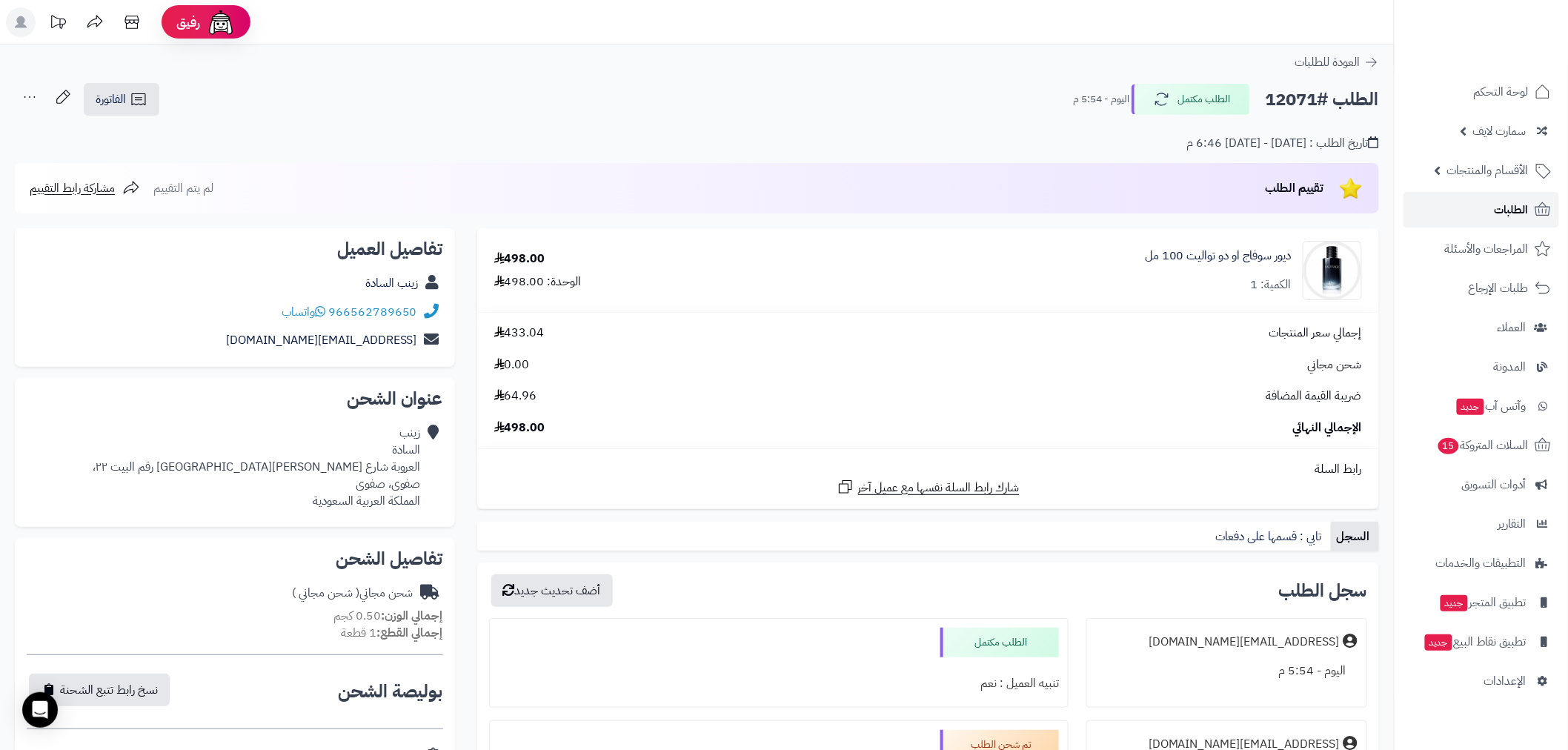
drag, startPoint x: 1506, startPoint y: 210, endPoint x: 1486, endPoint y: 225, distance: 25.0
click at [1504, 210] on span "الطلبات" at bounding box center [1511, 209] width 34 height 21
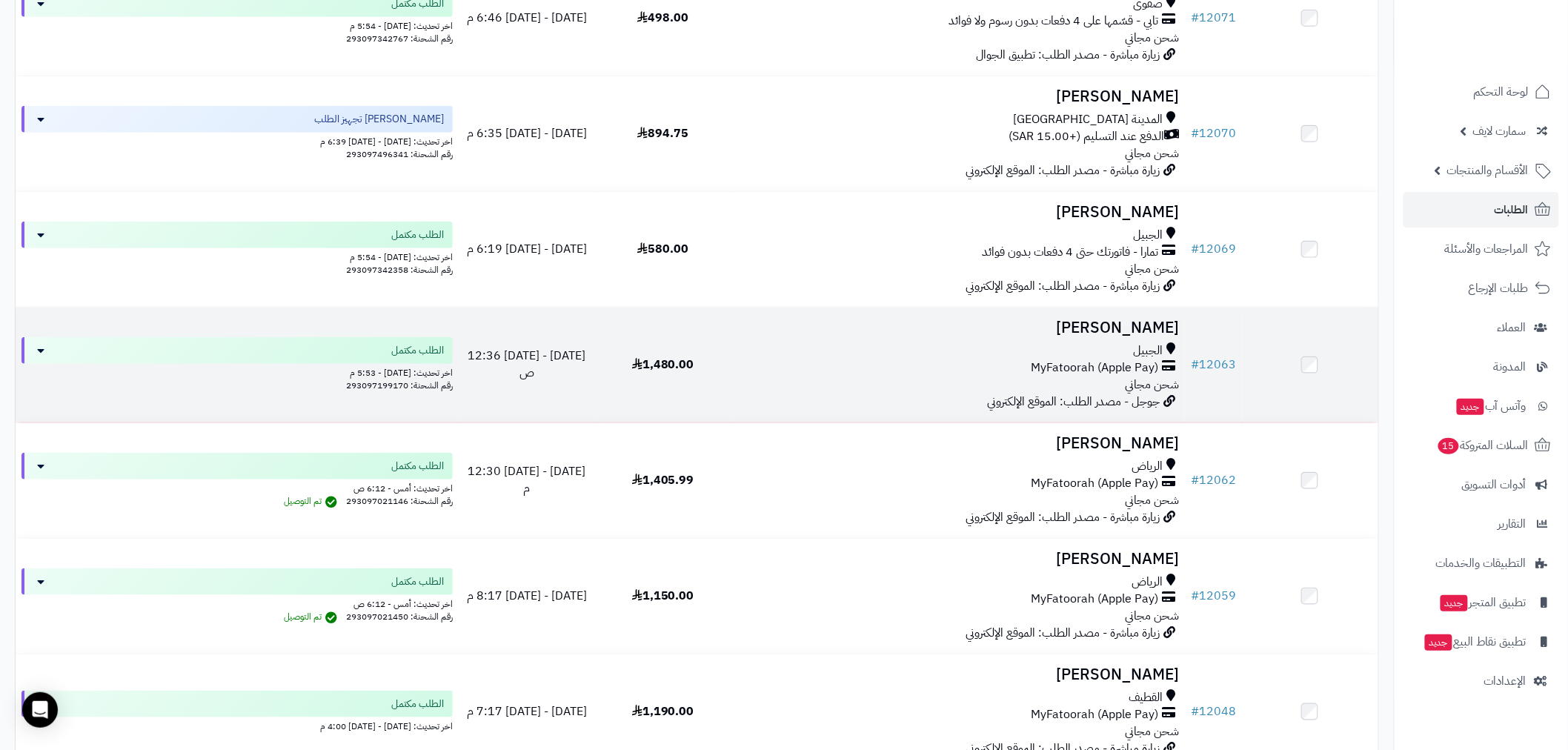
scroll to position [576, 0]
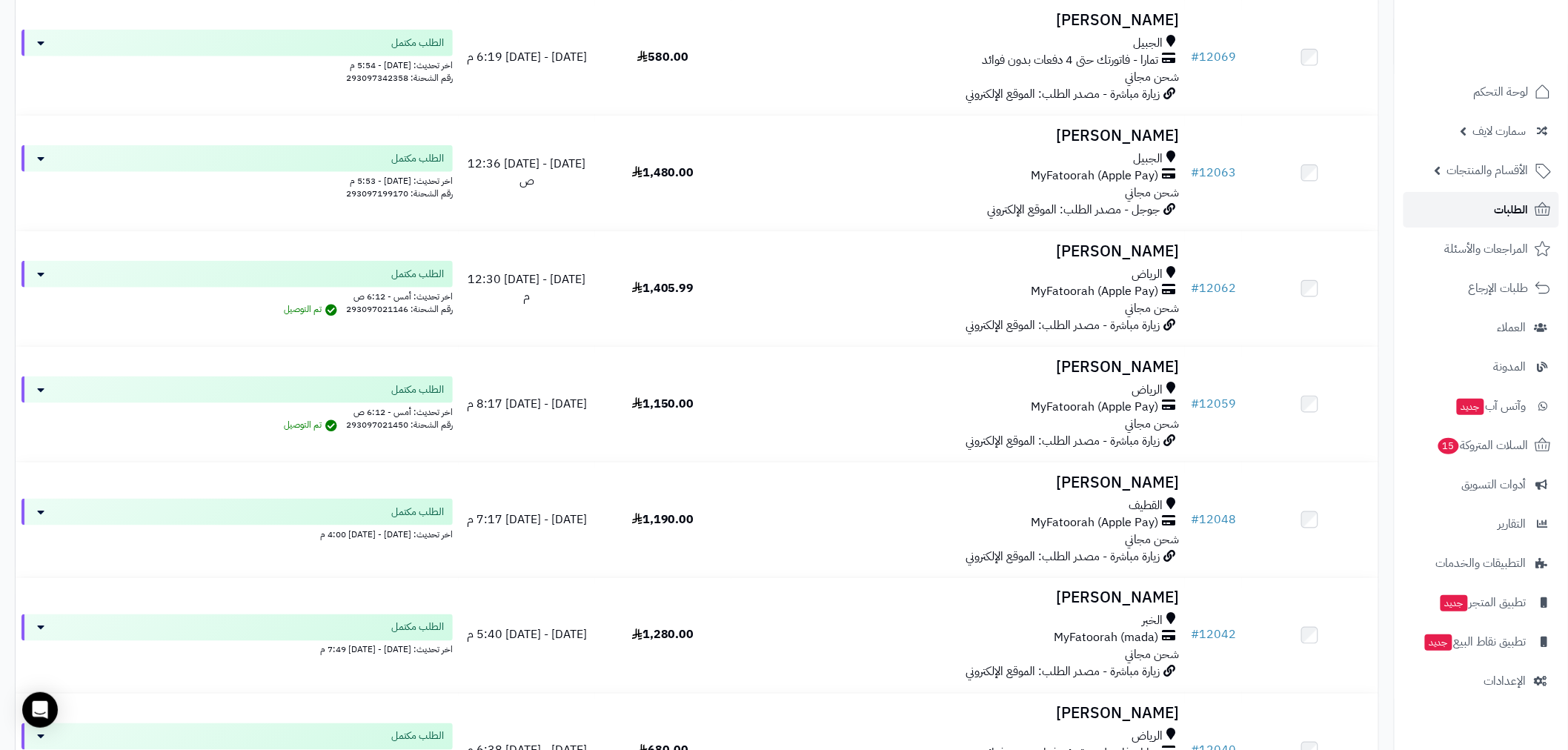
click at [1509, 208] on span "الطلبات" at bounding box center [1511, 209] width 34 height 21
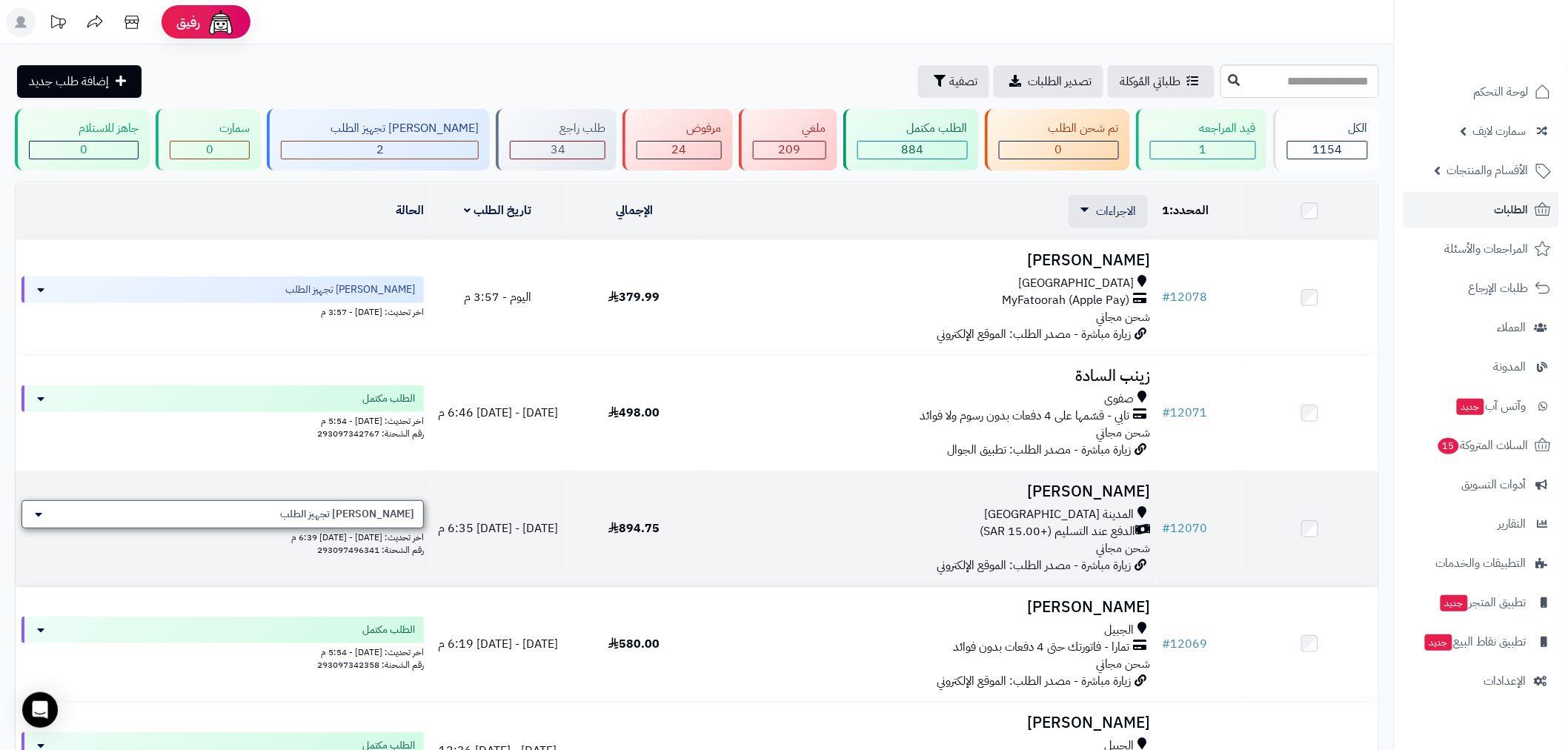
click at [367, 512] on span "[PERSON_NAME] تجهيز الطلب" at bounding box center [347, 515] width 134 height 15
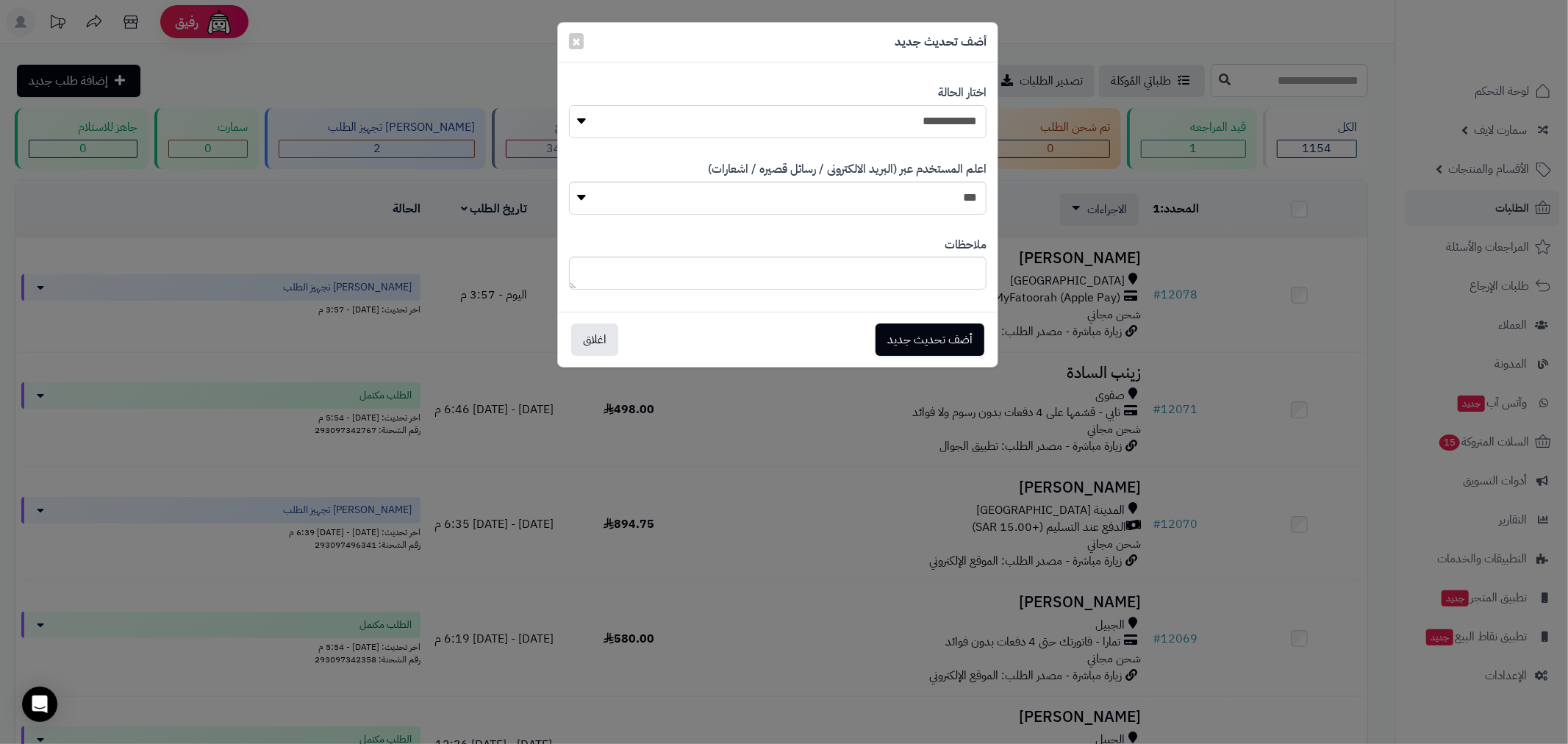
click at [953, 116] on select "**********" at bounding box center [778, 121] width 418 height 33
select select "*"
click at [569, 105] on select "**********" at bounding box center [778, 121] width 418 height 33
click at [932, 361] on div "أضف تحديث جديد اغلاق" at bounding box center [777, 339] width 440 height 55
click at [931, 335] on button "أضف تحديث جديد" at bounding box center [930, 338] width 109 height 32
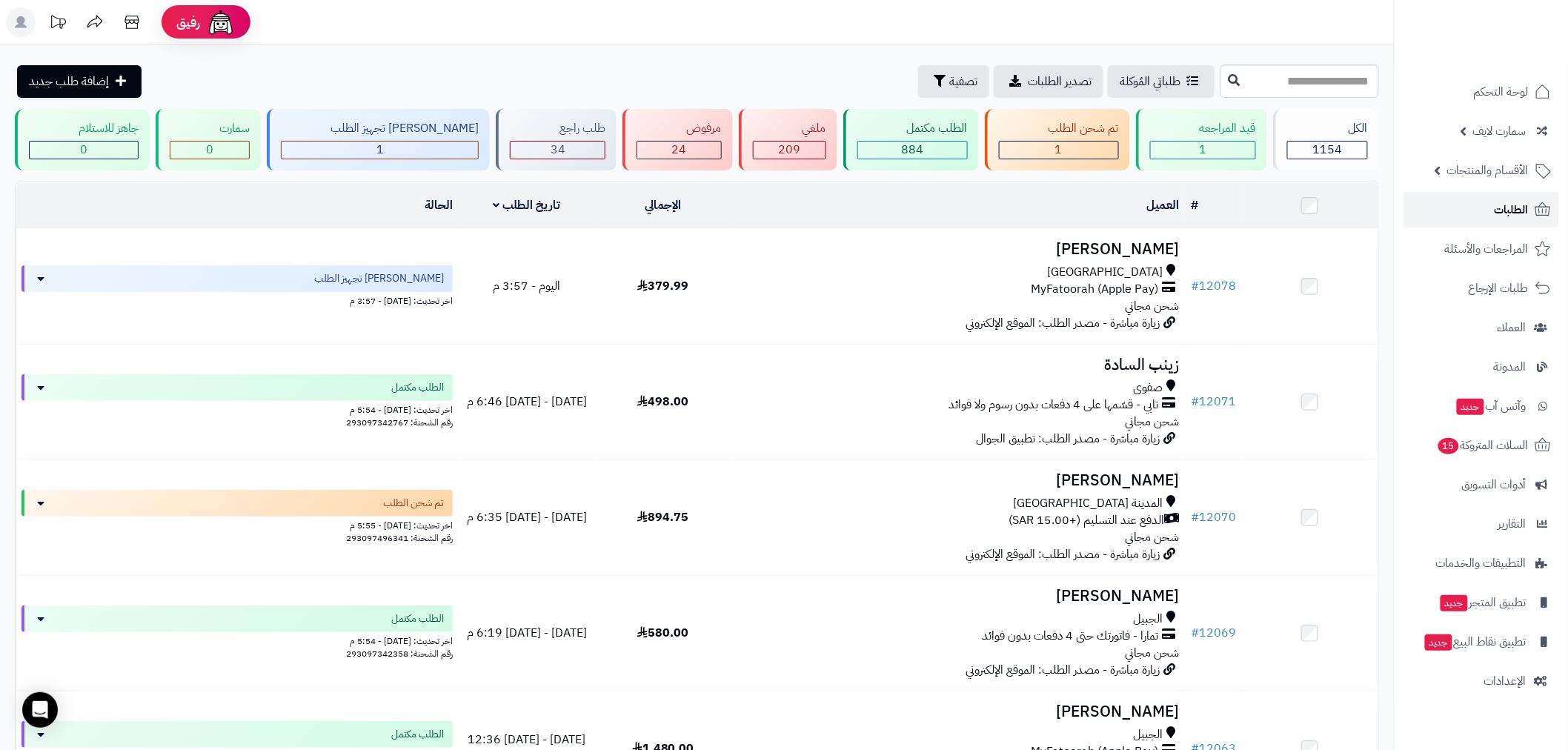
click at [1476, 219] on link "الطلبات" at bounding box center [1481, 209] width 155 height 36
click at [1507, 211] on span "الطلبات" at bounding box center [1511, 209] width 34 height 21
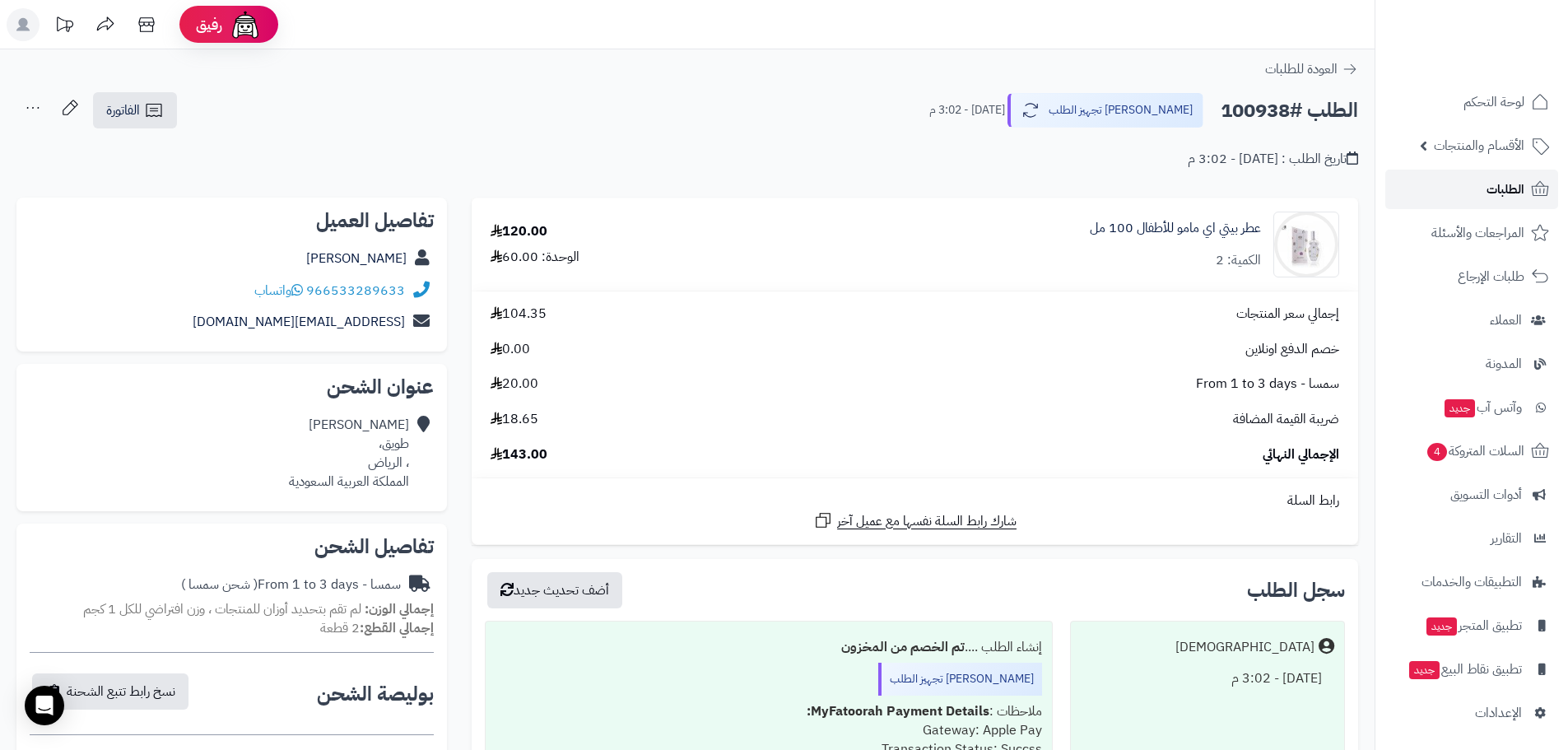
click at [1481, 195] on link "الطلبات" at bounding box center [1471, 189] width 172 height 39
